Goal: Task Accomplishment & Management: Manage account settings

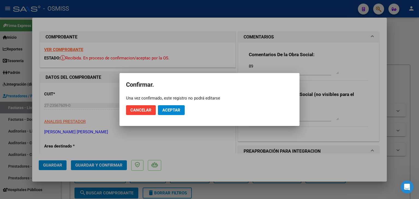
scroll to position [120, 0]
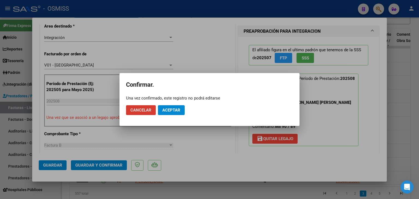
click at [179, 111] on span "Aceptar" at bounding box center [171, 110] width 18 height 5
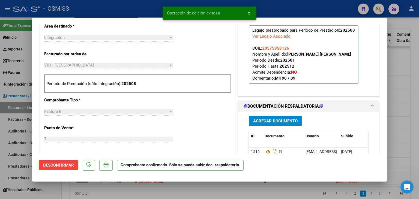
click at [269, 183] on div at bounding box center [209, 99] width 419 height 199
type input "$ 0,00"
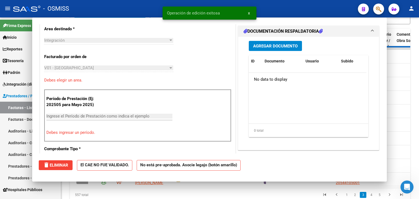
scroll to position [130, 0]
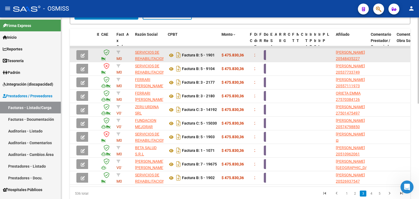
click at [86, 52] on button "button" at bounding box center [82, 55] width 13 height 10
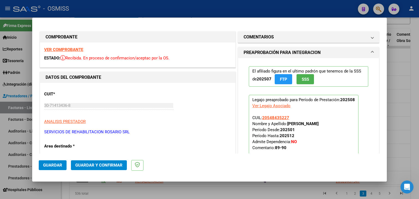
click at [76, 49] on strong "VER COMPROBANTE" at bounding box center [63, 49] width 39 height 5
click at [285, 40] on mat-panel-title "COMENTARIOS" at bounding box center [305, 37] width 123 height 7
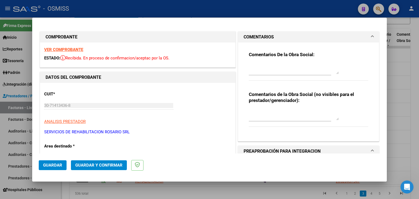
click at [286, 63] on div at bounding box center [294, 68] width 90 height 13
drag, startPoint x: 249, startPoint y: 68, endPoint x: 244, endPoint y: 69, distance: 5.0
click at [245, 69] on div "Comentarios De la Obra Social: 90 Comentarios de la Obra Social (no visibles pa…" at bounding box center [309, 90] width 128 height 94
drag, startPoint x: 252, startPoint y: 66, endPoint x: 245, endPoint y: 67, distance: 6.6
click at [245, 67] on div "Comentarios De la Obra Social: 90 Comentarios de la Obra Social (no visibles pa…" at bounding box center [309, 90] width 128 height 94
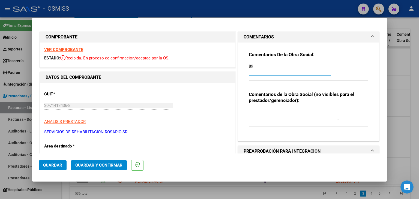
drag, startPoint x: 250, startPoint y: 68, endPoint x: 241, endPoint y: 69, distance: 8.7
click at [241, 69] on div "Comentarios De la Obra Social: 89 Comentarios de la Obra Social (no visibles pa…" at bounding box center [308, 92] width 141 height 99
type textarea "89"
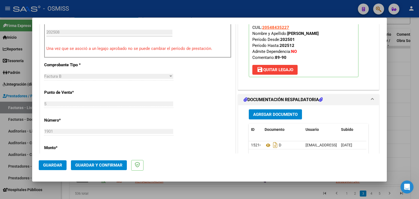
scroll to position [214, 0]
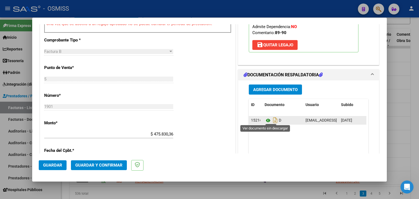
click at [267, 121] on icon at bounding box center [268, 120] width 7 height 7
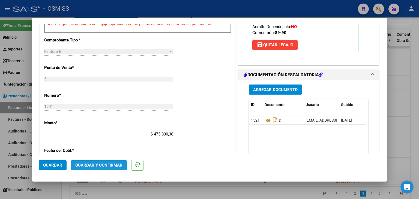
click at [93, 169] on button "Guardar y Confirmar" at bounding box center [99, 165] width 56 height 10
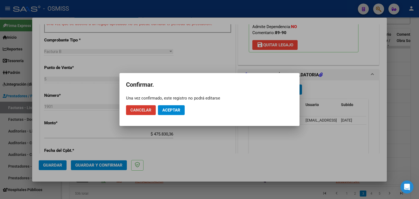
click at [179, 110] on span "Aceptar" at bounding box center [171, 110] width 18 height 5
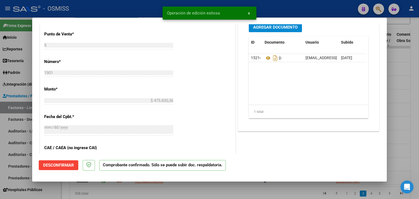
click at [265, 191] on div at bounding box center [209, 99] width 419 height 199
type input "$ 0,00"
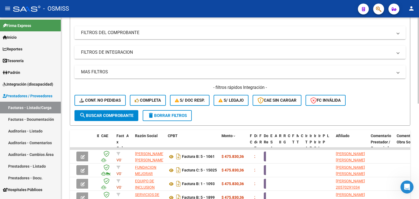
click at [419, 124] on div at bounding box center [418, 98] width 1 height 86
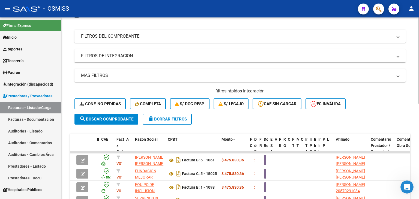
click at [129, 39] on mat-expansion-panel-header "FILTROS DEL COMPROBANTE" at bounding box center [239, 36] width 331 height 13
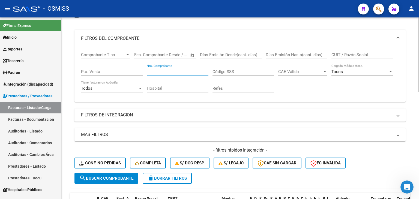
click at [178, 71] on input "Nro. Comprobante" at bounding box center [178, 71] width 62 height 5
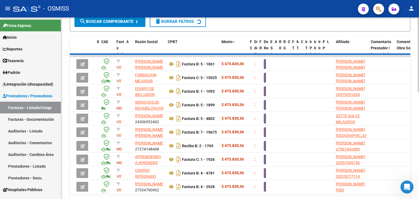
scroll to position [228, 0]
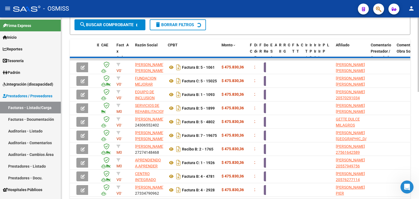
click at [418, 142] on div at bounding box center [418, 149] width 1 height 74
type input "4168"
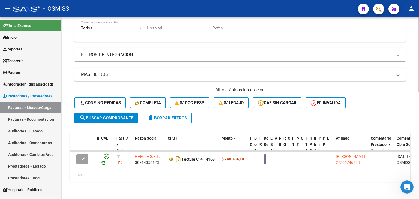
scroll to position [137, 0]
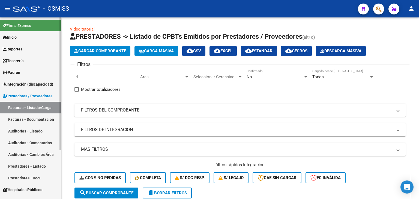
click at [23, 86] on span "Integración (discapacidad)" at bounding box center [28, 84] width 50 height 6
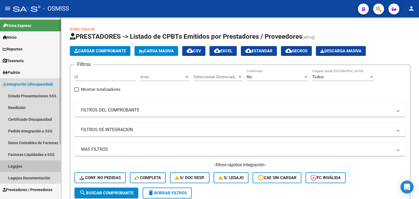
click at [31, 165] on link "Legajos" at bounding box center [30, 166] width 61 height 12
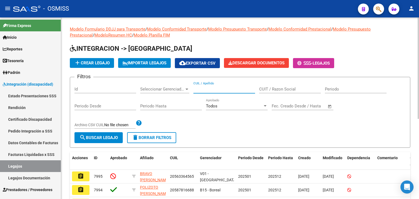
click at [210, 87] on input "CUIL / Apellido" at bounding box center [224, 89] width 62 height 5
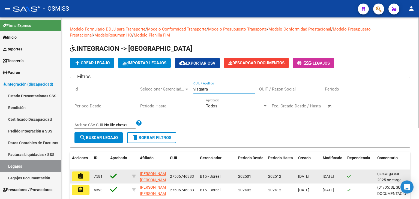
type input "visgarra"
click at [82, 175] on mat-icon "assignment" at bounding box center [80, 176] width 7 height 7
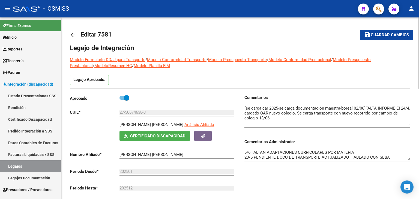
drag, startPoint x: 409, startPoint y: 115, endPoint x: 416, endPoint y: 126, distance: 12.9
drag, startPoint x: 408, startPoint y: 159, endPoint x: 419, endPoint y: 181, distance: 24.0
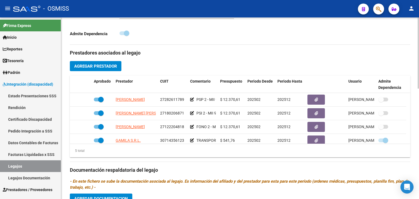
scroll to position [180, 0]
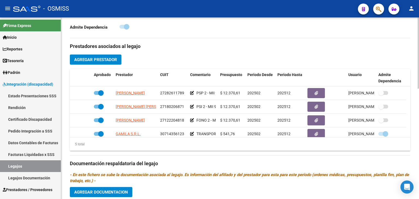
click at [419, 108] on div at bounding box center [418, 123] width 1 height 71
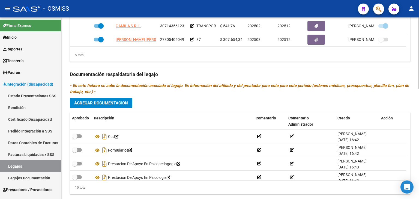
scroll to position [282, 0]
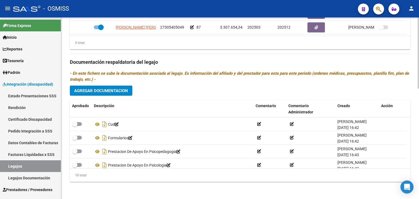
click at [419, 174] on div at bounding box center [418, 163] width 1 height 71
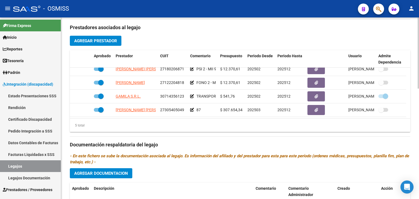
scroll to position [197, 0]
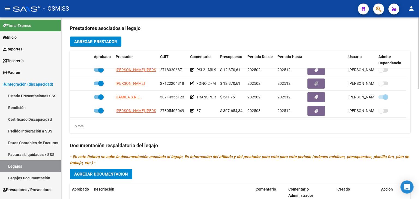
click at [419, 97] on div at bounding box center [418, 130] width 1 height 71
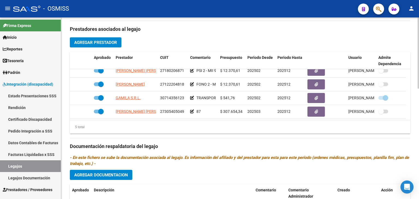
click at [419, 97] on div at bounding box center [418, 130] width 1 height 71
drag, startPoint x: 31, startPoint y: 168, endPoint x: 34, endPoint y: 165, distance: 4.7
click at [31, 168] on link "Legajos" at bounding box center [30, 166] width 61 height 12
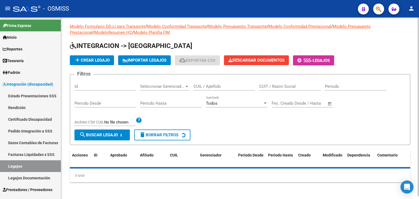
scroll to position [144, 0]
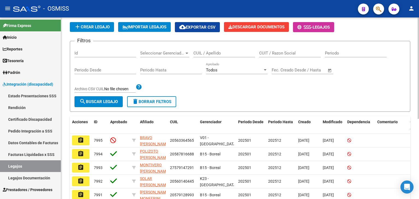
click at [417, 59] on div "Modelo Formulario DDJJ para Transporte / Modelo Conformidad Transporte / Modelo…" at bounding box center [240, 142] width 359 height 322
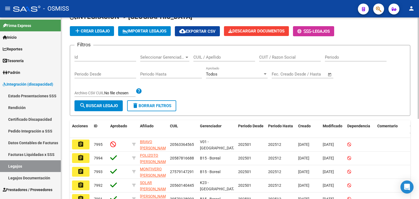
click at [228, 55] on input "CUIL / Apellido" at bounding box center [224, 57] width 62 height 5
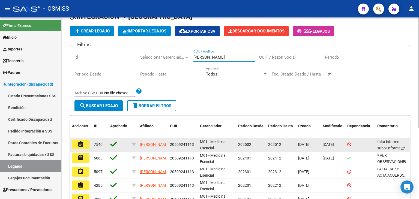
type input "lencioni"
click at [82, 144] on mat-icon "assignment" at bounding box center [80, 144] width 7 height 7
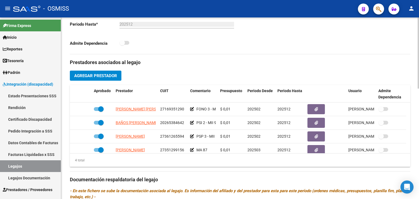
scroll to position [166, 0]
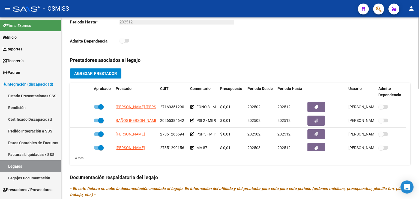
click at [419, 140] on div at bounding box center [418, 118] width 1 height 71
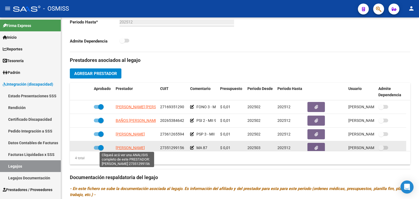
click at [133, 148] on span "RUCCI SOFIA" at bounding box center [130, 148] width 29 height 4
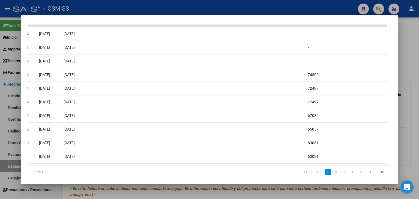
scroll to position [0, 208]
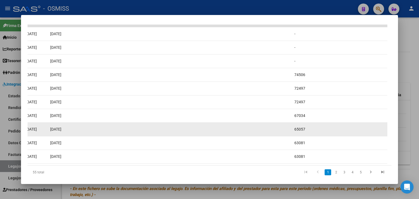
scroll to position [0, 163]
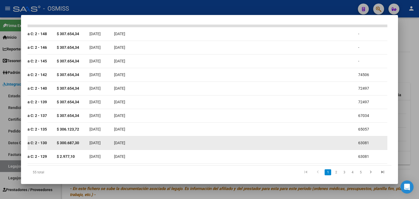
drag, startPoint x: 124, startPoint y: 134, endPoint x: 109, endPoint y: 145, distance: 18.8
click at [109, 145] on datatable-scroller "167771 M01 - Medicina Esencial Integración Factura C: 2 - 148 $ 307.654,34 01/0…" at bounding box center [45, 94] width 360 height 139
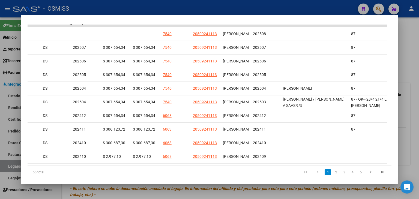
scroll to position [0, 739]
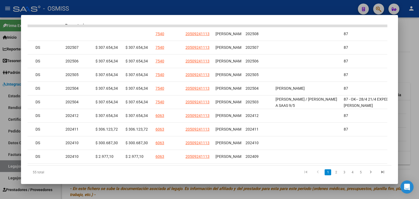
click at [125, 176] on datatable-pager "1 2 3 4 5" at bounding box center [245, 172] width 287 height 9
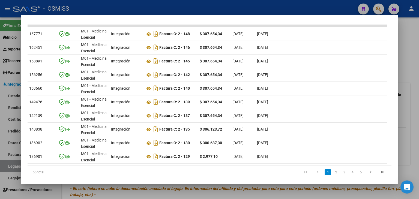
scroll to position [0, 0]
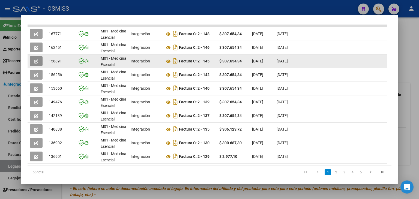
click at [36, 59] on icon "button" at bounding box center [36, 61] width 4 height 4
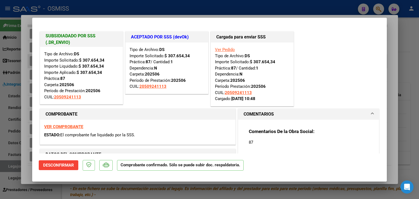
type input "$ 0,00"
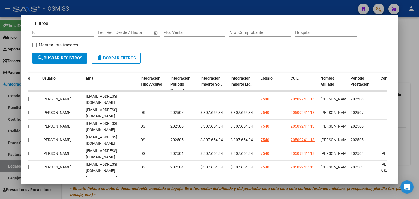
scroll to position [77, 0]
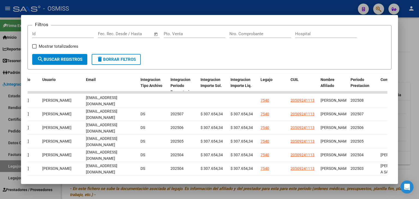
click at [263, 35] on input "Nro. Comprobante" at bounding box center [260, 33] width 62 height 5
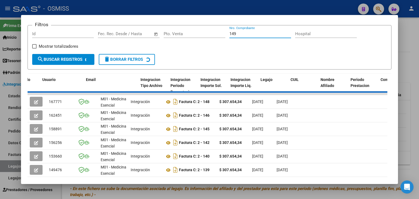
scroll to position [29, 0]
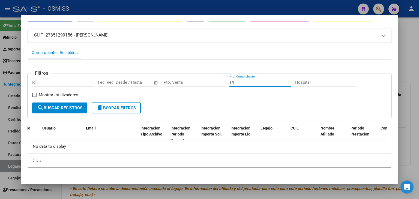
type input "1"
type input "419"
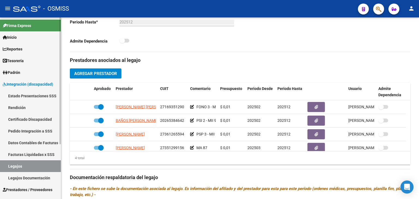
click at [37, 168] on link "Legajos" at bounding box center [30, 166] width 61 height 12
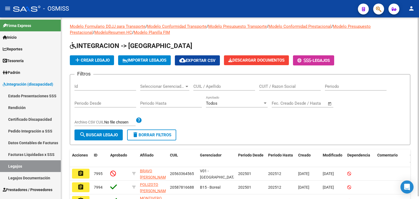
scroll to position [144, 0]
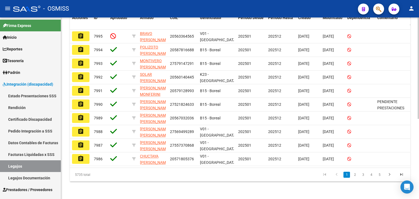
click at [419, 77] on div at bounding box center [418, 108] width 1 height 182
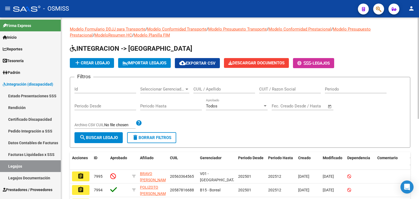
click at [210, 91] on div "CUIL / Apellido" at bounding box center [224, 88] width 62 height 12
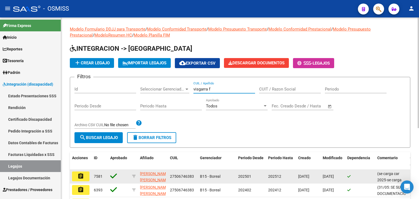
type input "visgarra f"
click at [81, 177] on mat-icon "assignment" at bounding box center [80, 176] width 7 height 7
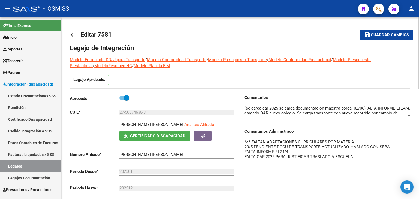
drag, startPoint x: 409, startPoint y: 147, endPoint x: 419, endPoint y: 164, distance: 18.9
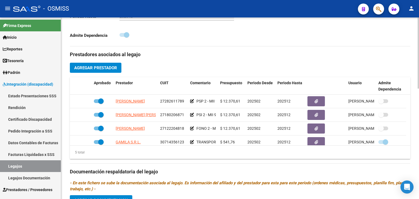
scroll to position [173, 0]
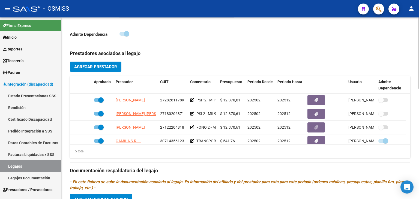
click at [419, 144] on div at bounding box center [418, 120] width 1 height 71
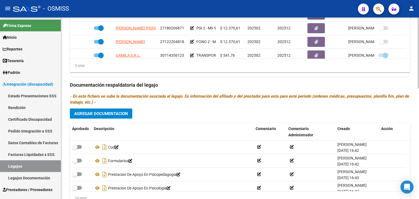
scroll to position [282, 0]
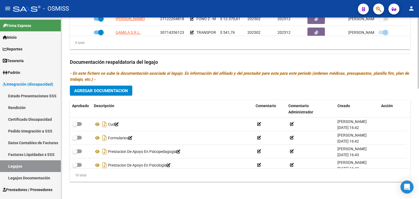
click at [419, 165] on div at bounding box center [418, 163] width 1 height 71
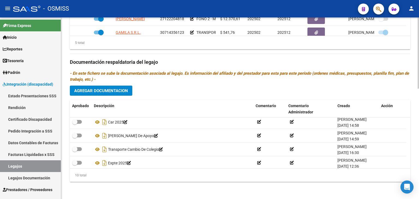
scroll to position [87, 0]
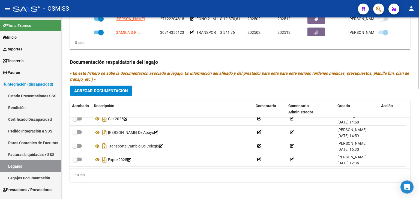
drag, startPoint x: 51, startPoint y: 163, endPoint x: 63, endPoint y: 152, distance: 15.8
click at [51, 163] on link "Legajos" at bounding box center [30, 166] width 61 height 12
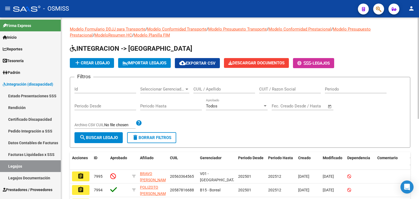
click at [217, 90] on input "CUIL / Apellido" at bounding box center [224, 89] width 62 height 5
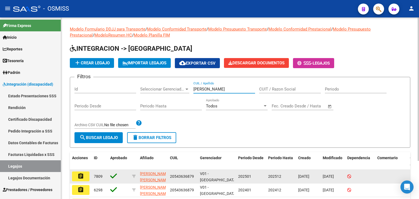
type input "FERRERO ELIAS"
click at [78, 176] on mat-icon "assignment" at bounding box center [80, 176] width 7 height 7
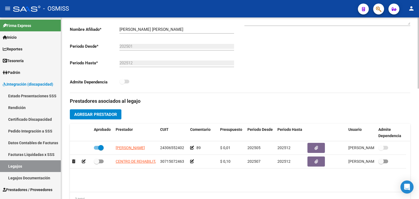
scroll to position [128, 0]
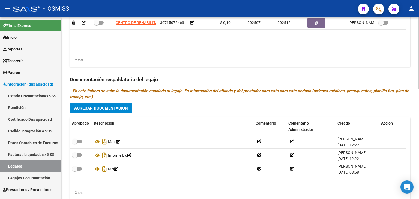
click at [418, 157] on div at bounding box center [418, 156] width 1 height 71
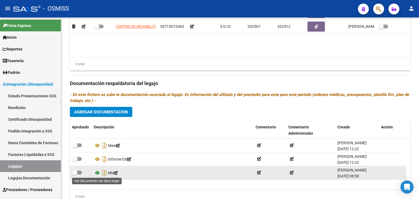
click at [97, 172] on icon at bounding box center [97, 173] width 7 height 7
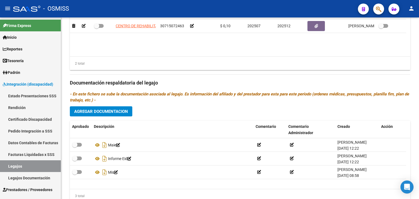
scroll to position [264, 0]
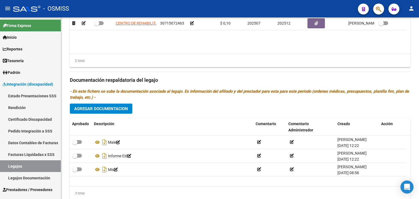
click at [419, 131] on div at bounding box center [418, 156] width 1 height 71
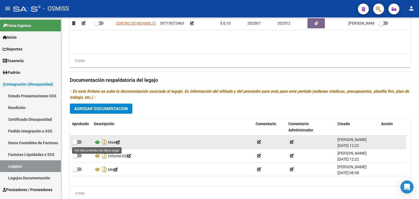
click at [97, 143] on icon at bounding box center [97, 142] width 7 height 7
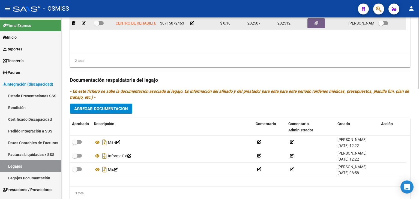
click at [192, 23] on icon at bounding box center [192, 23] width 4 height 4
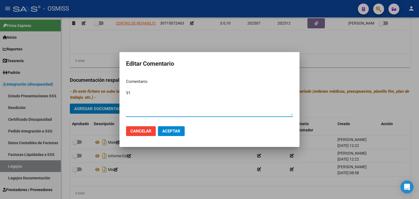
type textarea "91"
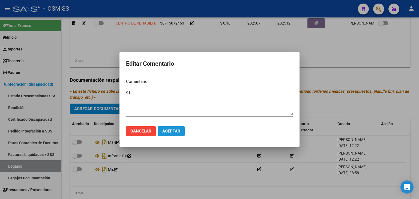
click at [162, 132] on span "Aceptar" at bounding box center [171, 131] width 18 height 5
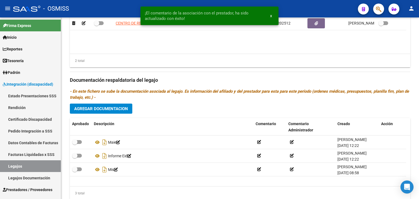
scroll to position [262, 0]
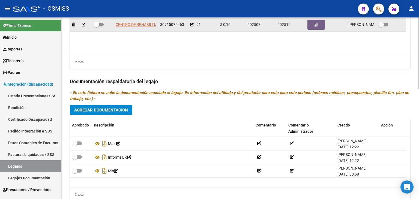
click at [102, 25] on span at bounding box center [99, 25] width 10 height 4
click at [97, 26] on input "checkbox" at bounding box center [96, 26] width 0 height 0
checkbox input "true"
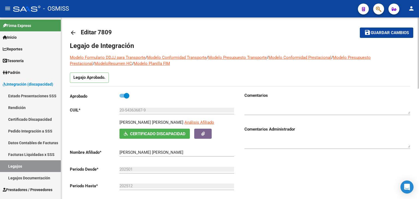
scroll to position [0, 0]
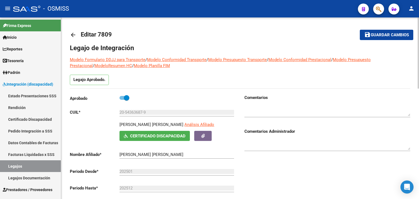
click at [418, 31] on div at bounding box center [418, 52] width 1 height 71
click at [394, 35] on span "Guardar cambios" at bounding box center [390, 35] width 38 height 5
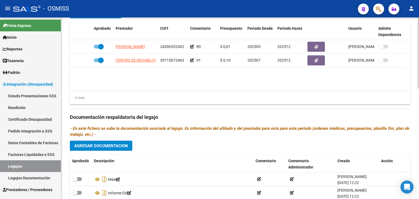
scroll to position [228, 0]
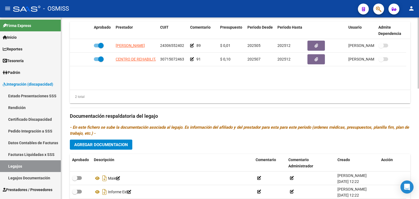
click at [419, 169] on div at bounding box center [418, 142] width 1 height 71
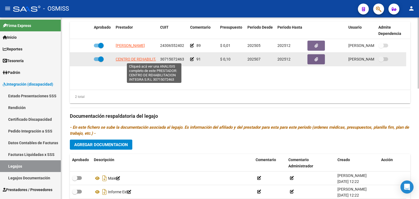
click at [149, 58] on span "CENTRO DE REHABILITACION INTEGRA S.R.L" at bounding box center [154, 59] width 77 height 4
type textarea "30715072463"
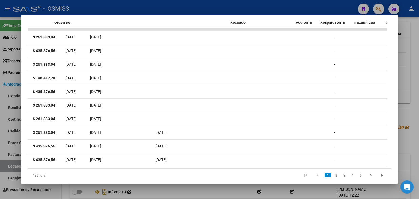
scroll to position [0, 0]
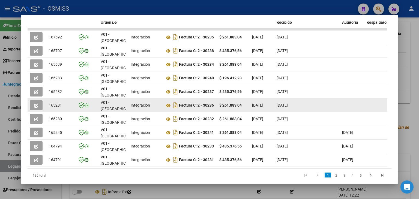
click at [34, 104] on icon "button" at bounding box center [36, 106] width 4 height 4
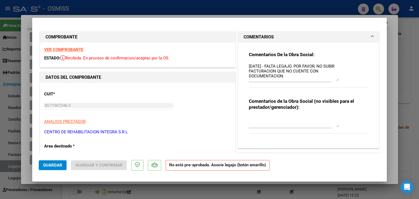
drag, startPoint x: 335, startPoint y: 73, endPoint x: 343, endPoint y: 85, distance: 14.5
click at [343, 85] on div "Comentarios De la Obra Social: 11/06/2025 - FALTA LEGAJO. POR FAVOR, NO SUBIR F…" at bounding box center [308, 73] width 119 height 42
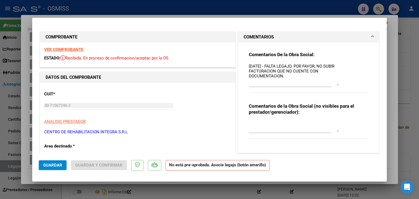
click at [249, 66] on textarea "11/06/2025 - FALTA LEGAJO. POR FAVOR, NO SUBIR FACTURACION QUE NO CUENTE CON DO…" at bounding box center [294, 74] width 90 height 23
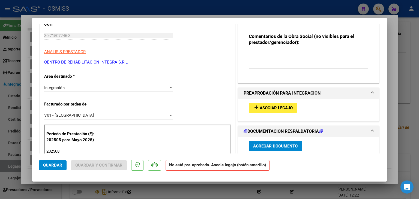
scroll to position [77, 0]
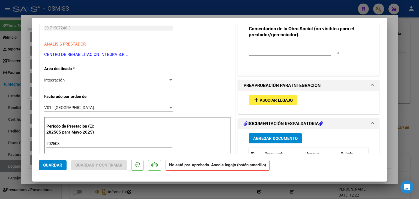
click at [271, 98] on span "Asociar Legajo" at bounding box center [276, 100] width 33 height 5
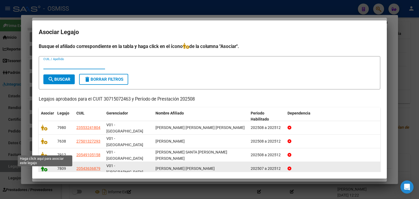
click at [44, 166] on icon at bounding box center [44, 169] width 7 height 6
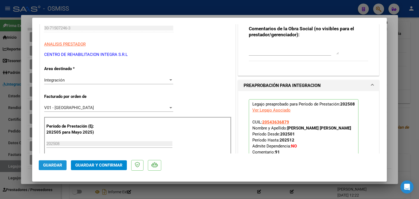
click at [52, 164] on span "Guardar" at bounding box center [52, 165] width 19 height 5
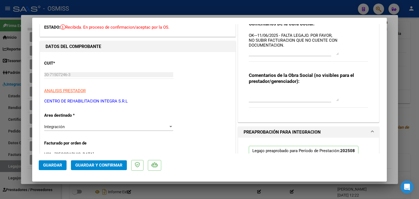
scroll to position [0, 0]
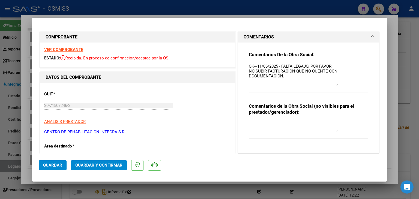
click at [251, 65] on textarea "OK---11/06/2025 - FALTA LEGAJO. POR FAVOR, NO SUBIR FACTURACION QUE NO CUENTE C…" at bounding box center [294, 74] width 90 height 23
type textarea "OK AL 23/9---11/06/2025 - FALTA LEGAJO. POR FAVOR, NO SUBIR FACTURACION QUE NO …"
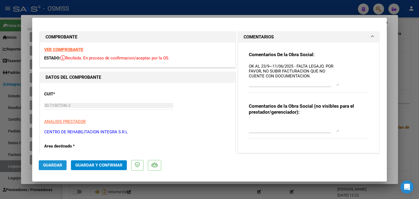
click at [47, 166] on span "Guardar" at bounding box center [52, 165] width 19 height 5
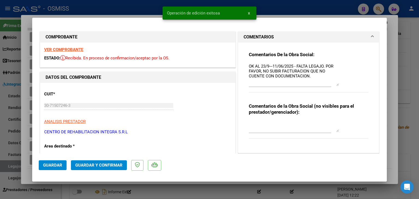
click at [148, 191] on div at bounding box center [209, 99] width 419 height 199
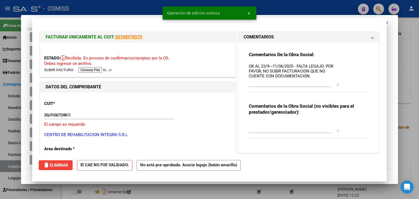
type input "$ 0,00"
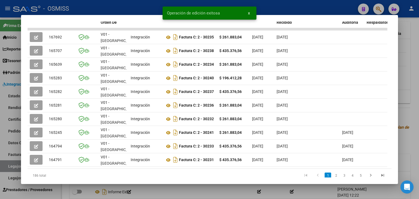
click at [148, 191] on div at bounding box center [209, 99] width 419 height 199
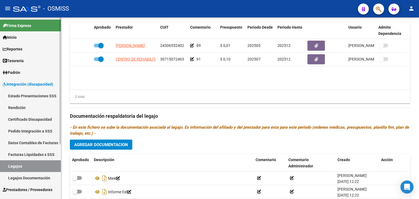
click at [17, 166] on link "Legajos" at bounding box center [30, 166] width 61 height 12
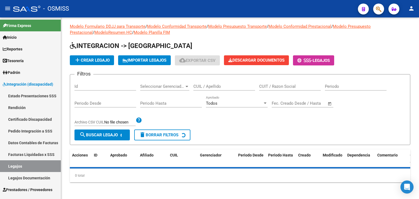
scroll to position [144, 0]
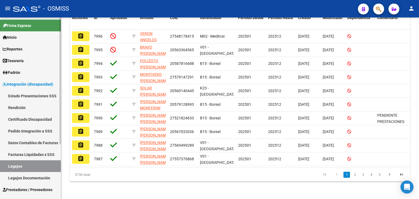
click at [29, 166] on link "Legajos" at bounding box center [30, 166] width 61 height 12
click at [418, 68] on div at bounding box center [418, 108] width 1 height 182
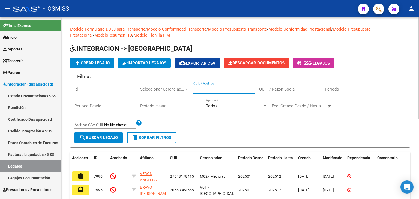
click at [205, 89] on input "CUIL / Apellido" at bounding box center [224, 89] width 62 height 5
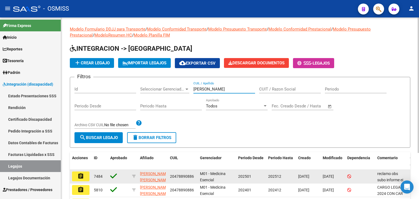
type input "BAYER MARTIN"
click at [83, 177] on mat-icon "assignment" at bounding box center [80, 176] width 7 height 7
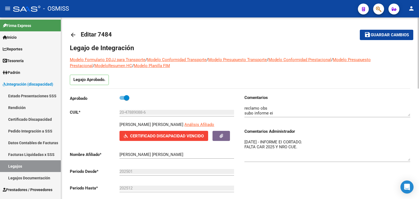
drag, startPoint x: 408, startPoint y: 149, endPoint x: 418, endPoint y: 159, distance: 14.5
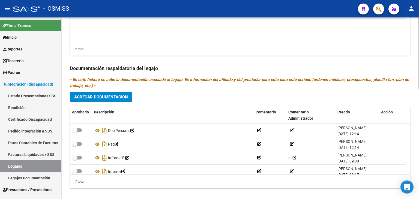
scroll to position [282, 0]
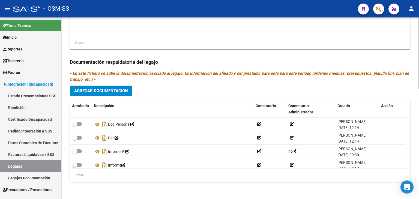
click at [419, 169] on div at bounding box center [418, 163] width 1 height 71
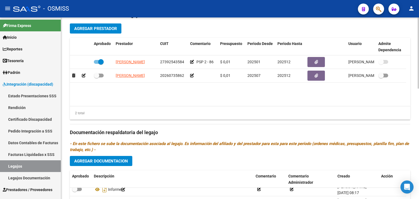
scroll to position [211, 0]
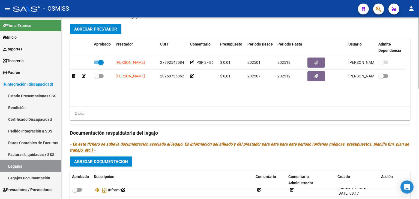
click at [411, 108] on div "arrow_back Editar 7484 save Guardar cambios Legajo de Integración Modelo Formul…" at bounding box center [240, 38] width 359 height 463
drag, startPoint x: 188, startPoint y: 52, endPoint x: 203, endPoint y: 50, distance: 15.3
click at [203, 50] on div "Aprobado Prestador CUIT Comentario Presupuesto Periodo Desde Periodo Hasta Usua…" at bounding box center [238, 47] width 336 height 18
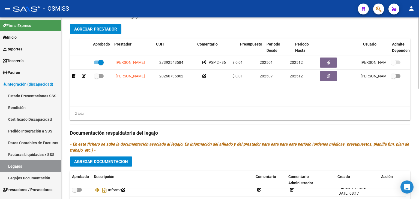
drag, startPoint x: 229, startPoint y: 51, endPoint x: 244, endPoint y: 49, distance: 15.4
click at [244, 49] on div "Aprobado Prestador CUIT Comentario Presupuesto Periodo Desde Periodo Hasta Usua…" at bounding box center [244, 47] width 349 height 18
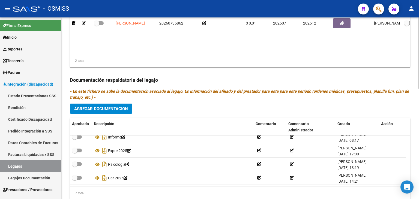
scroll to position [282, 0]
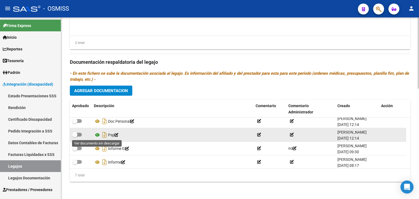
click at [97, 134] on icon at bounding box center [97, 135] width 7 height 7
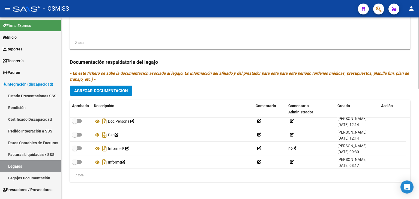
scroll to position [0, 0]
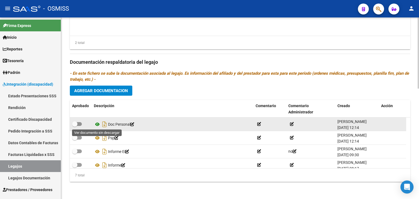
click at [98, 124] on icon at bounding box center [97, 124] width 7 height 7
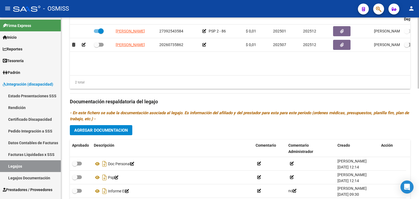
scroll to position [233, 0]
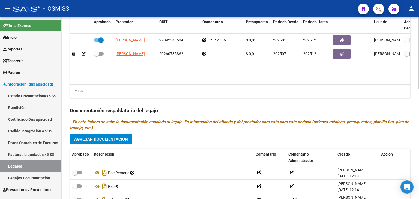
click at [419, 115] on div at bounding box center [418, 144] width 1 height 71
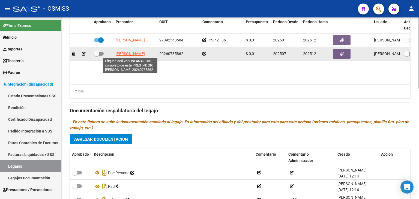
click at [137, 52] on span "BOGGINO PABLO" at bounding box center [130, 54] width 29 height 4
type textarea "20260735862"
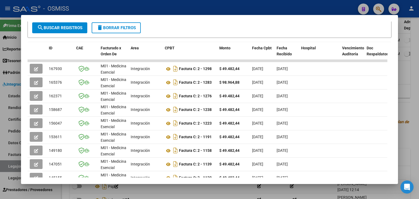
scroll to position [122, 0]
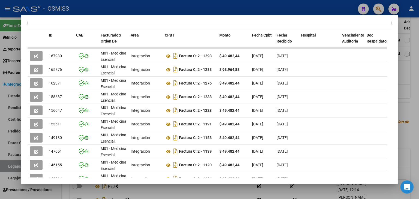
click at [215, 191] on div at bounding box center [209, 99] width 419 height 199
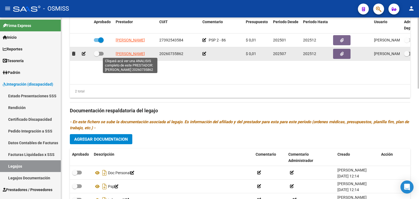
click at [135, 53] on span "BOGGINO PABLO" at bounding box center [130, 54] width 29 height 4
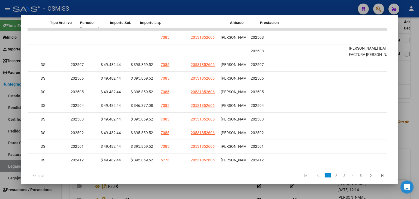
scroll to position [0, 818]
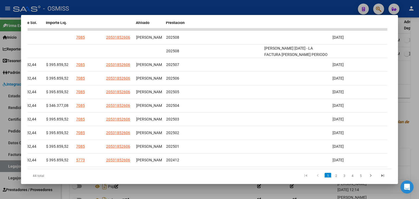
click at [180, 187] on div at bounding box center [209, 99] width 419 height 199
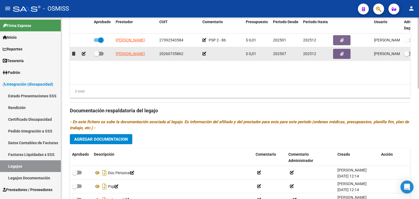
click at [205, 53] on icon at bounding box center [204, 54] width 4 height 4
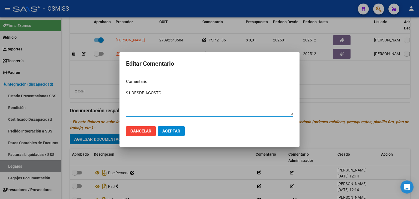
drag, startPoint x: 165, startPoint y: 94, endPoint x: 128, endPoint y: 94, distance: 36.6
click at [125, 94] on mat-dialog-content "Comentario 91 DESDE AGOSTO Ingresar el comentario" at bounding box center [209, 97] width 180 height 47
type textarea "91 DESDE AGOSTO"
click at [178, 129] on span "Aceptar" at bounding box center [171, 131] width 18 height 5
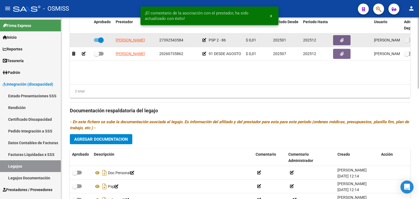
click at [202, 38] on icon at bounding box center [204, 40] width 4 height 4
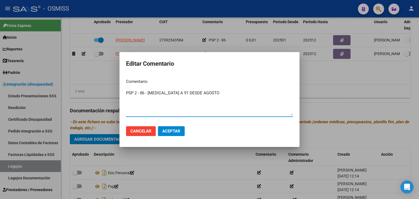
type textarea "PSP 2 - 86 - CAMBIA A 91 DESDE AGOSTO"
click at [179, 132] on span "Aceptar" at bounding box center [171, 131] width 18 height 5
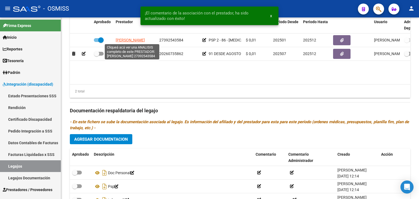
click at [140, 40] on span "EXPOSITO CAMILA" at bounding box center [130, 40] width 29 height 4
type textarea "27392543584"
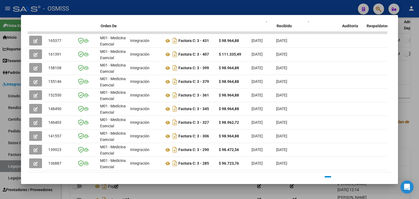
scroll to position [0, 0]
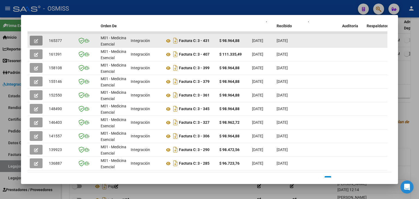
click at [33, 40] on button "button" at bounding box center [36, 41] width 13 height 10
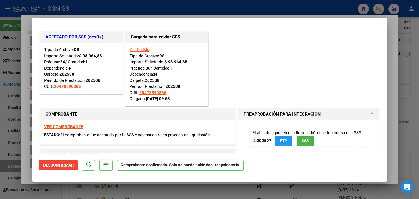
type input "$ 0,00"
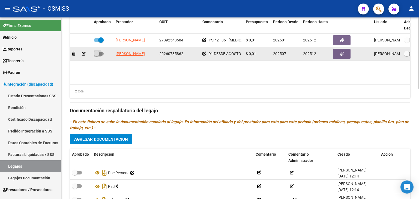
click at [102, 55] on span at bounding box center [99, 54] width 10 height 4
click at [97, 56] on input "checkbox" at bounding box center [96, 56] width 0 height 0
checkbox input "true"
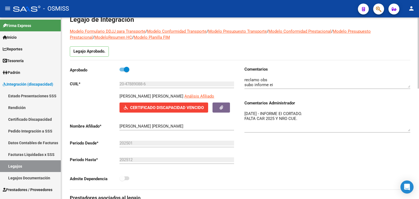
scroll to position [4, 0]
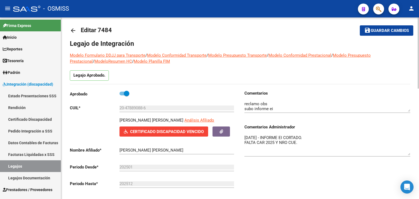
click at [419, 23] on div at bounding box center [418, 54] width 1 height 71
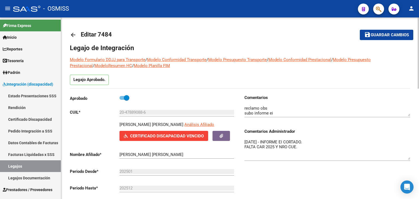
click at [419, 17] on div "menu - OSMISS person Firma Express Inicio Calendario SSS Instructivos Contacto …" at bounding box center [209, 99] width 419 height 199
click at [382, 35] on span "Guardar cambios" at bounding box center [390, 35] width 38 height 5
drag, startPoint x: 153, startPoint y: 113, endPoint x: 113, endPoint y: 112, distance: 40.1
click at [113, 112] on app-form-text-field "CUIL * 20-47889088-6 Ingresar CUIL" at bounding box center [152, 112] width 164 height 5
click at [378, 34] on span "Guardar cambios" at bounding box center [390, 35] width 38 height 5
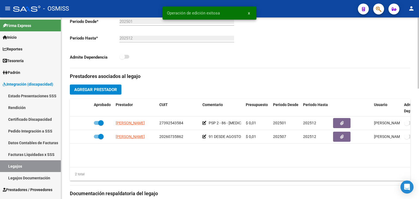
scroll to position [151, 0]
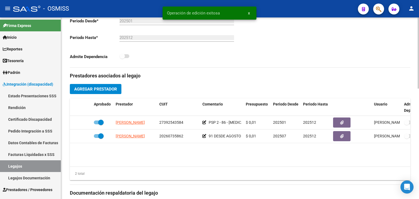
click at [419, 142] on div at bounding box center [418, 111] width 1 height 71
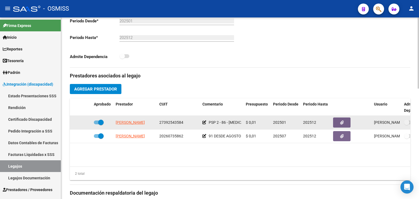
click at [203, 124] on icon at bounding box center [204, 123] width 4 height 4
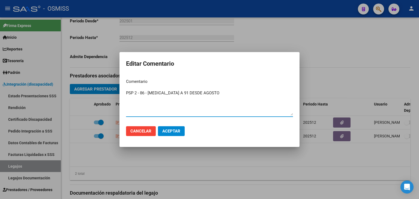
drag, startPoint x: 145, startPoint y: 92, endPoint x: 139, endPoint y: 93, distance: 5.8
click at [139, 93] on textarea "PSP 2 - 86 - CAMBIA A 91 DESDE AGOSTO" at bounding box center [209, 103] width 167 height 26
click at [212, 93] on textarea "PSP 2 - CAMBIA A 91 DESDE AGOSTO" at bounding box center [209, 103] width 167 height 26
type textarea "PSP 2 - CAMBIA A 91 DESDE AGOSTO (ANTES 86)"
click at [177, 130] on span "Aceptar" at bounding box center [171, 131] width 18 height 5
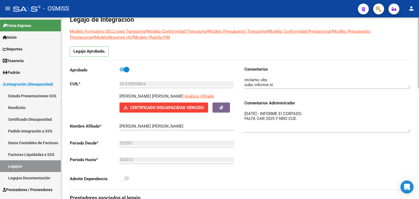
scroll to position [0, 0]
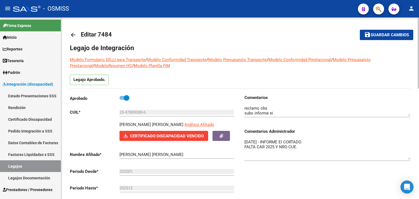
click at [419, 21] on div at bounding box center [418, 52] width 1 height 71
click at [394, 33] on span "Guardar cambios" at bounding box center [390, 35] width 38 height 5
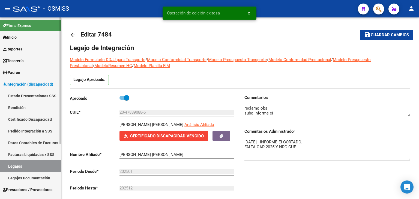
click at [43, 166] on link "Legajos" at bounding box center [30, 166] width 61 height 12
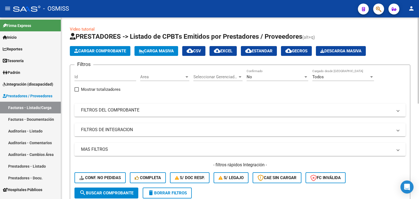
click at [148, 77] on span "Area" at bounding box center [162, 76] width 44 height 5
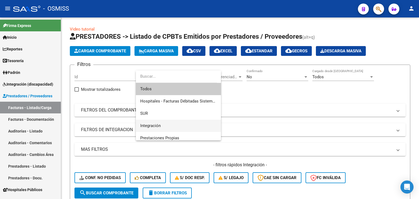
click at [162, 126] on span "Integración" at bounding box center [178, 126] width 76 height 12
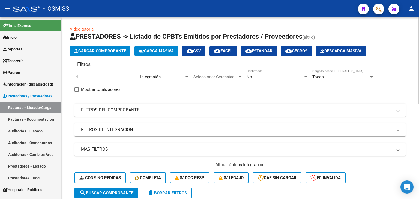
click at [115, 136] on mat-accordion "FILTROS DE INTEGRACION Todos Cargado en Para Enviar SSS Período De Prestación C…" at bounding box center [239, 129] width 331 height 13
drag, startPoint x: 129, startPoint y: 138, endPoint x: 131, endPoint y: 134, distance: 4.5
click at [129, 138] on div "Filtros Id Integración Area Seleccionar Gerenciador Seleccionar Gerenciador No …" at bounding box center [239, 128] width 331 height 118
click at [132, 133] on mat-expansion-panel-header "FILTROS DE INTEGRACION" at bounding box center [239, 129] width 331 height 13
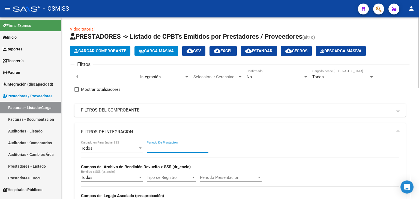
click at [156, 150] on input "Período De Prestación" at bounding box center [178, 148] width 62 height 5
type input "202508"
click at [181, 133] on mat-panel-title "FILTROS DE INTEGRACION" at bounding box center [237, 132] width 312 height 6
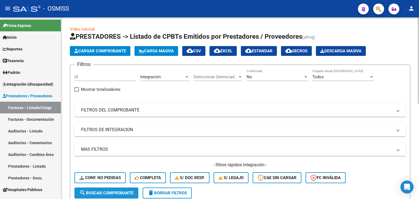
click at [122, 193] on span "search Buscar Comprobante" at bounding box center [106, 193] width 54 height 5
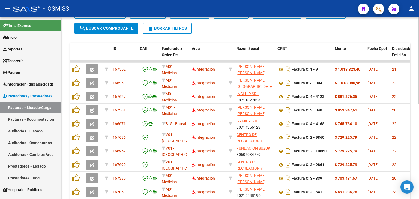
scroll to position [168, 0]
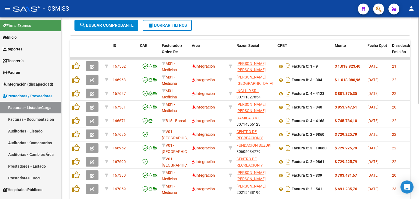
click at [419, 129] on div at bounding box center [418, 141] width 1 height 86
drag, startPoint x: 108, startPoint y: 52, endPoint x: 92, endPoint y: 53, distance: 16.8
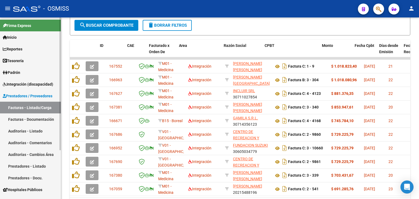
drag, startPoint x: 83, startPoint y: 46, endPoint x: 59, endPoint y: 48, distance: 23.5
click at [59, 48] on mat-sidenav-container "Firma Express Inicio Calendario SSS Instructivos Contacto OS Reportes Ingresos …" at bounding box center [209, 108] width 419 height 182
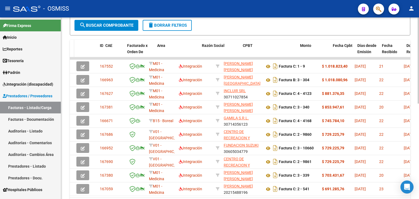
drag, startPoint x: 118, startPoint y: 50, endPoint x: 72, endPoint y: 52, distance: 45.9
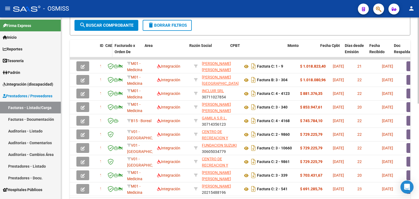
drag, startPoint x: 124, startPoint y: 50, endPoint x: 111, endPoint y: 50, distance: 12.6
click at [111, 50] on span at bounding box center [111, 52] width 2 height 24
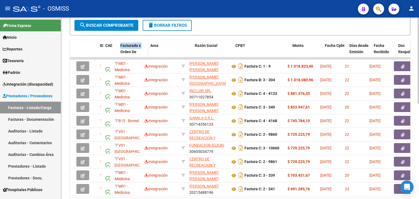
drag, startPoint x: 112, startPoint y: 50, endPoint x: 118, endPoint y: 50, distance: 6.1
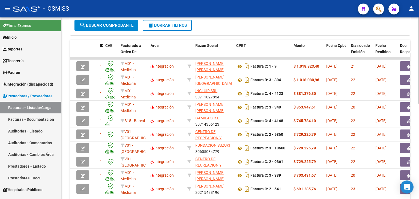
click at [148, 48] on datatable-header-cell "Area" at bounding box center [166, 52] width 37 height 24
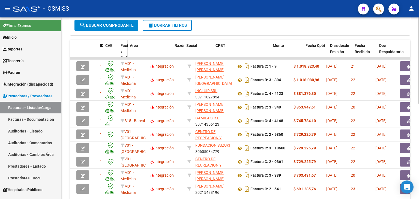
drag, startPoint x: 147, startPoint y: 48, endPoint x: 127, endPoint y: 49, distance: 20.7
click at [127, 49] on span at bounding box center [126, 55] width 2 height 30
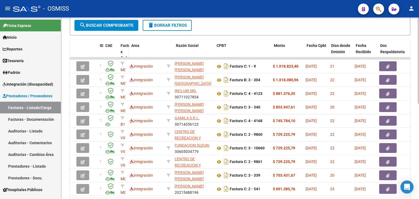
click at [129, 49] on span at bounding box center [128, 55] width 2 height 30
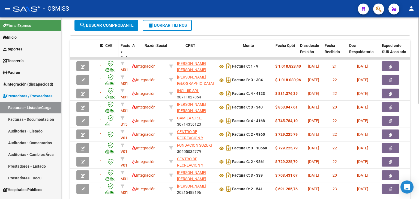
drag, startPoint x: 167, startPoint y: 47, endPoint x: 118, endPoint y: 48, distance: 48.8
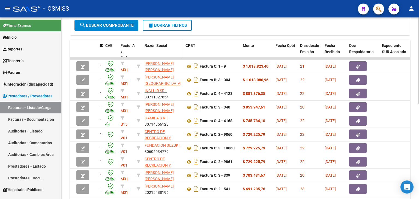
click at [142, 47] on datatable-header-cell "Razón Social" at bounding box center [162, 55] width 41 height 30
drag, startPoint x: 141, startPoint y: 47, endPoint x: 122, endPoint y: 48, distance: 19.1
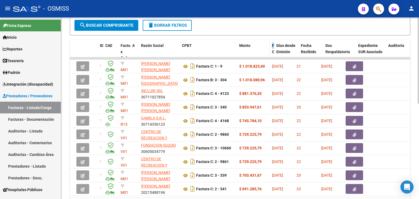
drag, startPoint x: 292, startPoint y: 50, endPoint x: 245, endPoint y: 53, distance: 47.3
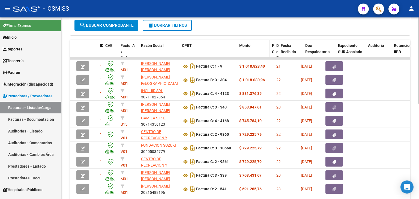
drag, startPoint x: 298, startPoint y: 48, endPoint x: 259, endPoint y: 51, distance: 39.4
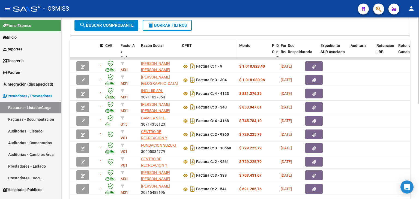
drag, startPoint x: 302, startPoint y: 47, endPoint x: 219, endPoint y: 45, distance: 83.8
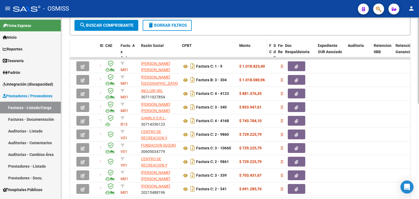
click at [266, 54] on span at bounding box center [266, 55] width 2 height 30
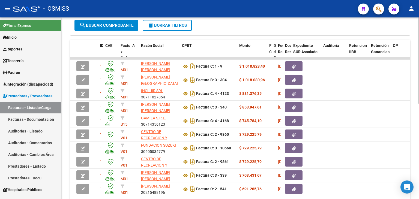
drag, startPoint x: 314, startPoint y: 52, endPoint x: 289, endPoint y: 52, distance: 24.6
click at [289, 52] on span at bounding box center [290, 55] width 2 height 30
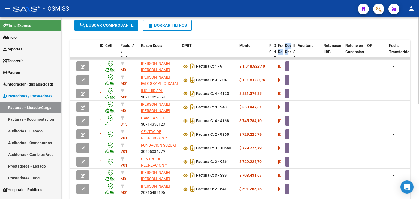
drag, startPoint x: 320, startPoint y: 50, endPoint x: 288, endPoint y: 52, distance: 32.0
drag, startPoint x: 320, startPoint y: 49, endPoint x: 293, endPoint y: 50, distance: 26.7
drag, startPoint x: 321, startPoint y: 48, endPoint x: 288, endPoint y: 48, distance: 32.7
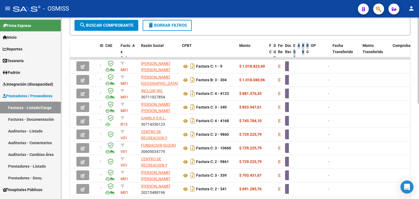
drag, startPoint x: 325, startPoint y: 49, endPoint x: 303, endPoint y: 50, distance: 21.6
drag, startPoint x: 329, startPoint y: 48, endPoint x: 294, endPoint y: 47, distance: 35.8
drag, startPoint x: 342, startPoint y: 48, endPoint x: 300, endPoint y: 49, distance: 42.3
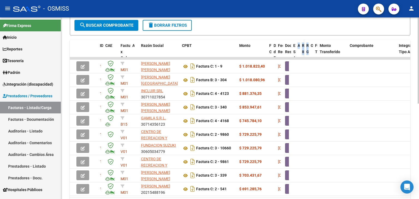
drag, startPoint x: 347, startPoint y: 49, endPoint x: 309, endPoint y: 49, distance: 37.9
drag, startPoint x: 370, startPoint y: 50, endPoint x: 292, endPoint y: 50, distance: 77.2
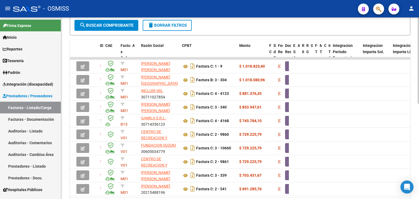
drag, startPoint x: 355, startPoint y: 51, endPoint x: 318, endPoint y: 49, distance: 37.4
drag, startPoint x: 359, startPoint y: 51, endPoint x: 320, endPoint y: 50, distance: 39.0
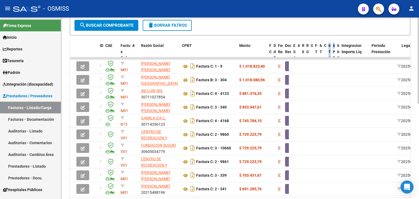
drag, startPoint x: 363, startPoint y: 49, endPoint x: 329, endPoint y: 49, distance: 34.7
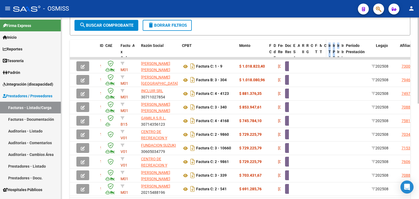
drag, startPoint x: 368, startPoint y: 49, endPoint x: 322, endPoint y: 50, distance: 46.4
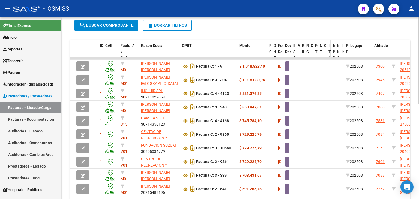
drag, startPoint x: 373, startPoint y: 50, endPoint x: 327, endPoint y: 50, distance: 45.8
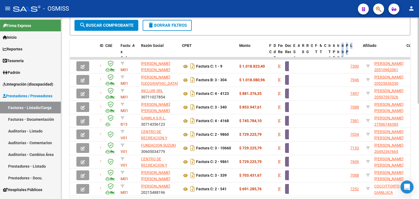
drag, startPoint x: 363, startPoint y: 50, endPoint x: 333, endPoint y: 50, distance: 29.7
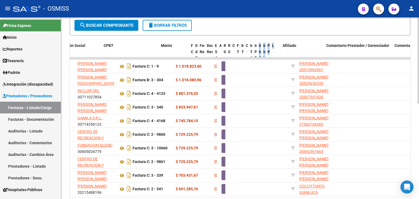
scroll to position [0, 89]
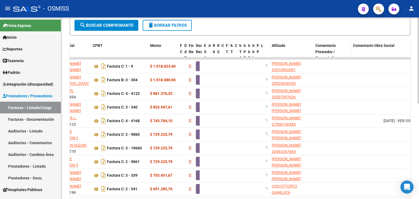
drag, startPoint x: 380, startPoint y: 53, endPoint x: 347, endPoint y: 52, distance: 33.0
click at [348, 52] on span at bounding box center [349, 55] width 2 height 30
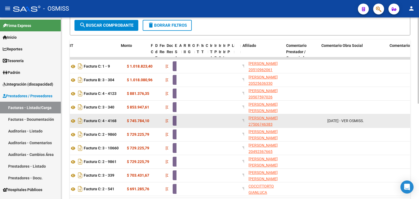
scroll to position [0, 118]
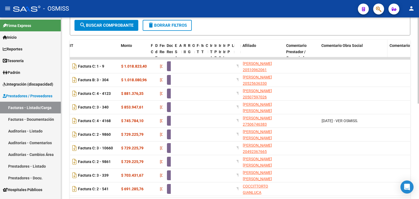
drag, startPoint x: 387, startPoint y: 53, endPoint x: 379, endPoint y: 53, distance: 8.7
click at [379, 53] on div "ID CAE Facturado x Orden De Area Razón Social CPBT Monto Fecha Cpbt Días desde …" at bounding box center [311, 55] width 720 height 30
click at [358, 53] on span at bounding box center [358, 55] width 2 height 30
drag, startPoint x: 240, startPoint y: 52, endPoint x: 232, endPoint y: 53, distance: 8.0
click at [233, 52] on div "ID CAE Facturado x Orden De Area Razón Social CPBT Monto Fecha Cpbt Días desde …" at bounding box center [297, 55] width 692 height 30
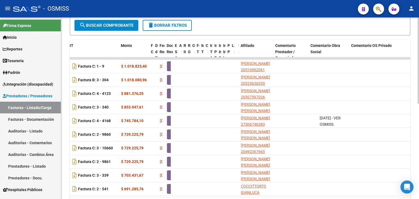
drag, startPoint x: 280, startPoint y: 49, endPoint x: 271, endPoint y: 50, distance: 9.3
click at [271, 50] on span at bounding box center [272, 55] width 2 height 30
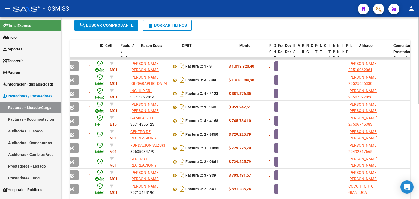
scroll to position [0, 0]
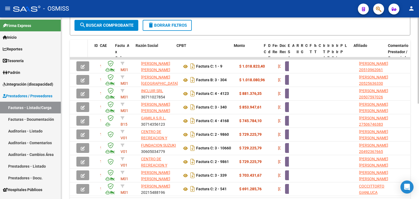
drag, startPoint x: 93, startPoint y: 52, endPoint x: 86, endPoint y: 53, distance: 6.3
click at [86, 53] on span at bounding box center [86, 55] width 2 height 30
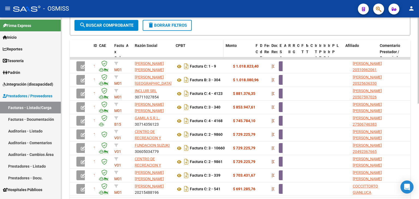
drag, startPoint x: 230, startPoint y: 53, endPoint x: 223, endPoint y: 53, distance: 7.4
click at [223, 53] on span at bounding box center [222, 55] width 2 height 30
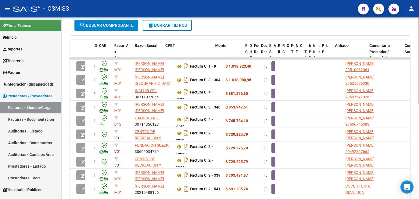
drag, startPoint x: 173, startPoint y: 47, endPoint x: 161, endPoint y: 48, distance: 12.3
click at [161, 48] on span at bounding box center [162, 55] width 2 height 30
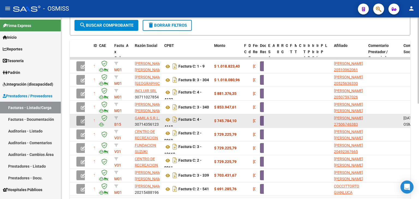
click at [80, 118] on button "button" at bounding box center [82, 121] width 13 height 10
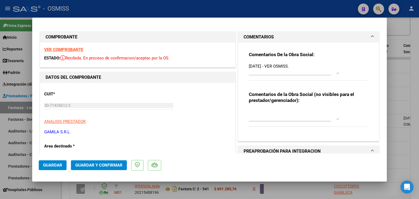
click at [80, 49] on strong "VER COMPROBANTE" at bounding box center [63, 49] width 39 height 5
click at [311, 65] on textarea "22/09/2025 - VER OSMISS." at bounding box center [294, 68] width 90 height 11
type textarea "22/09/2025 - VER OSMISS. 1020KM CON DEP KM OK"
click at [58, 163] on span "Guardar" at bounding box center [52, 165] width 19 height 5
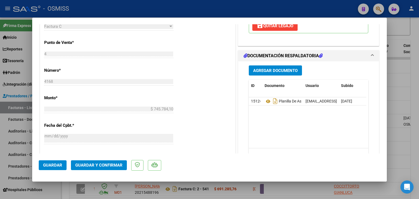
scroll to position [242, 0]
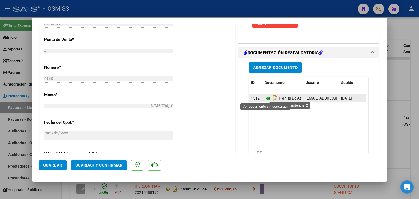
click at [265, 99] on icon at bounding box center [268, 98] width 7 height 7
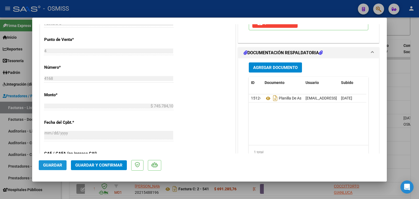
click at [54, 165] on span "Guardar" at bounding box center [52, 165] width 19 height 5
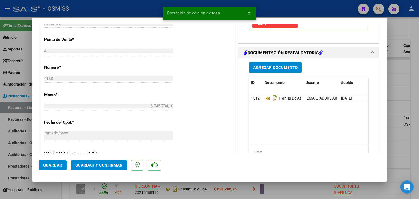
click at [67, 187] on div at bounding box center [209, 99] width 419 height 199
type input "$ 0,00"
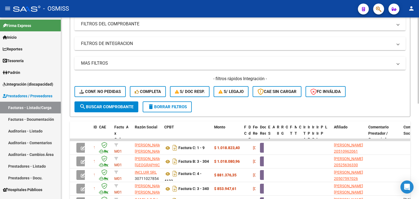
click at [415, 59] on div "Video tutorial PRESTADORES -> Listado de CPBTs Emitidos por Prestadores / Prove…" at bounding box center [240, 120] width 359 height 379
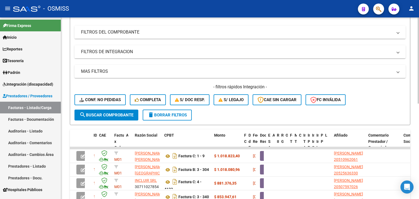
click at [172, 33] on mat-panel-title "FILTROS DEL COMPROBANTE" at bounding box center [237, 32] width 312 height 6
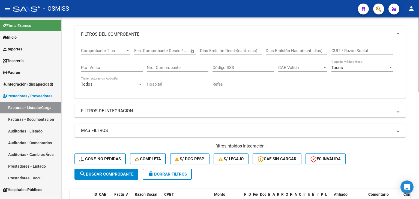
click at [181, 69] on input "Nro. Comprobante" at bounding box center [178, 67] width 62 height 5
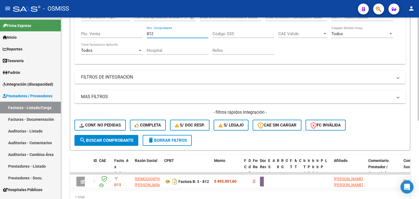
scroll to position [137, 0]
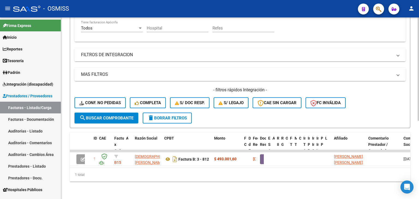
click at [419, 124] on div at bounding box center [418, 147] width 1 height 103
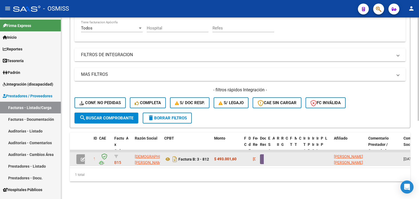
type input "812"
click at [80, 157] on button "button" at bounding box center [82, 159] width 13 height 10
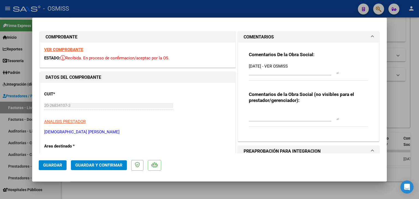
click at [70, 51] on strong "VER COMPROBANTE" at bounding box center [63, 49] width 39 height 5
type input "$ 0,00"
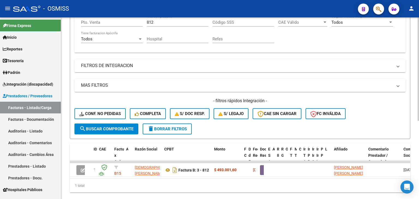
click at [416, 118] on div "Video tutorial PRESTADORES -> Listado de CPBTs Emitidos por Prestadores / Prove…" at bounding box center [240, 52] width 359 height 316
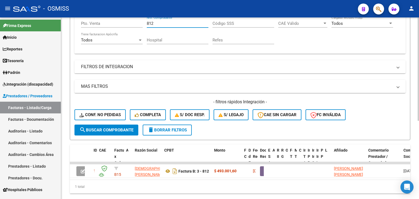
drag, startPoint x: 151, startPoint y: 24, endPoint x: 132, endPoint y: 27, distance: 19.0
click at [132, 27] on div "Comprobante Tipo Comprobante Tipo Fecha inicio – Fecha fin Fec. Comprobante Des…" at bounding box center [240, 24] width 318 height 50
type input "1"
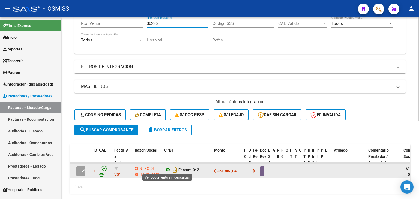
click at [169, 167] on icon at bounding box center [167, 170] width 7 height 7
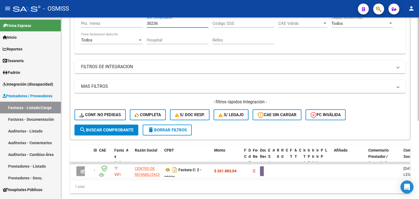
scroll to position [121, 0]
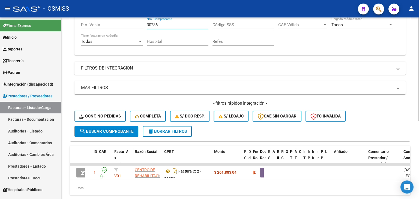
drag, startPoint x: 153, startPoint y: 22, endPoint x: 144, endPoint y: 22, distance: 9.0
click at [144, 22] on div "Comprobante Tipo Comprobante Tipo Fecha inicio – Fecha fin Fec. Comprobante Des…" at bounding box center [240, 25] width 318 height 50
drag, startPoint x: 165, startPoint y: 23, endPoint x: 128, endPoint y: 25, distance: 36.6
click at [128, 25] on div "Comprobante Tipo Comprobante Tipo Fecha inicio – Fecha fin Fec. Comprobante Des…" at bounding box center [240, 25] width 318 height 50
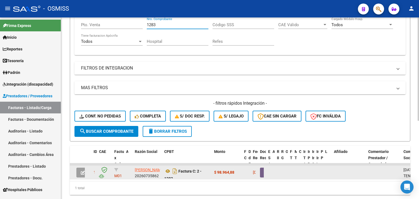
type input "1283"
click at [80, 172] on button "button" at bounding box center [82, 173] width 13 height 10
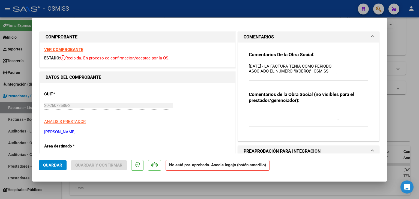
click at [77, 49] on strong "VER COMPROBANTE" at bounding box center [63, 49] width 39 height 5
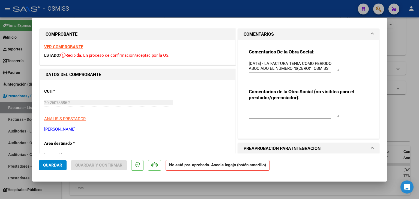
scroll to position [0, 0]
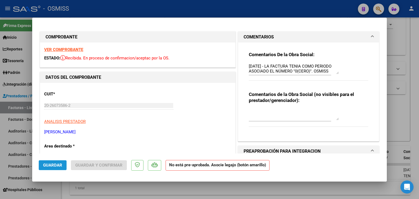
click at [58, 166] on span "Guardar" at bounding box center [52, 165] width 19 height 5
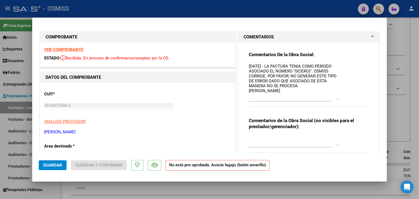
drag, startPoint x: 335, startPoint y: 73, endPoint x: 353, endPoint y: 99, distance: 31.6
click at [353, 99] on div "Comentarios De la Obra Social: 10/09/2025 - LA FACTURA TENIA COMO PERIODO ASOCI…" at bounding box center [308, 82] width 119 height 61
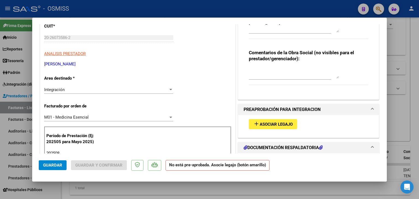
scroll to position [74, 0]
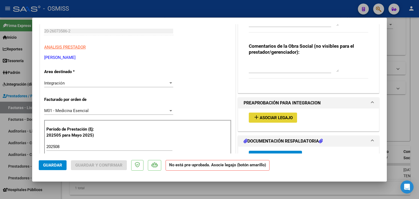
click at [271, 116] on span "Asociar Legajo" at bounding box center [276, 117] width 33 height 5
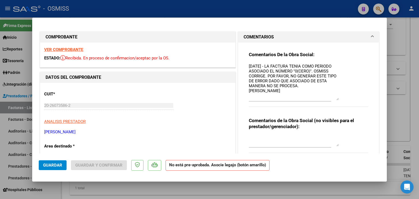
click at [249, 67] on textarea "10/09/2025 - LA FACTURA TENIA COMO PERIODO ASOCIADO EL NÚMERO "0(CERO)". OSMISS…" at bounding box center [294, 81] width 90 height 37
click at [50, 166] on span "Guardar" at bounding box center [52, 165] width 19 height 5
click at [295, 68] on textarea "BAYER MARTIN 10/09/2025 - LA FACTURA TENIA COMO PERIODO ASOCIADO EL NÚMERO "0(C…" at bounding box center [294, 81] width 90 height 37
drag, startPoint x: 276, startPoint y: 65, endPoint x: 233, endPoint y: 65, distance: 42.3
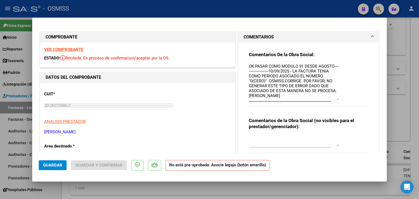
click at [253, 67] on textarea "OK PASAR COMO MODULO 91 DESDE AGOSTO----------------------10/09/2025 - LA FACTU…" at bounding box center [294, 81] width 90 height 37
type textarea "OK AL 23/9 PASAR COMO MODULO 91 DESDE AGOSTO----------------------10/09/2025 - …"
click at [49, 164] on span "Guardar" at bounding box center [52, 165] width 19 height 5
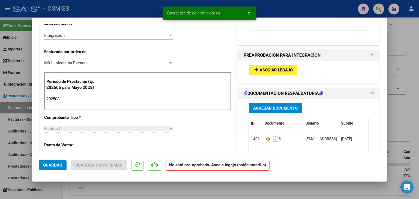
scroll to position [99, 0]
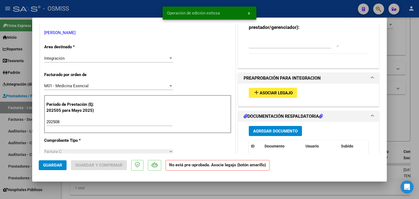
click at [285, 94] on span "Asociar Legajo" at bounding box center [276, 93] width 33 height 5
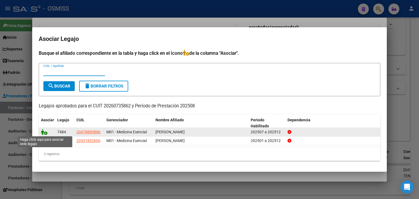
click at [45, 132] on icon at bounding box center [44, 132] width 7 height 6
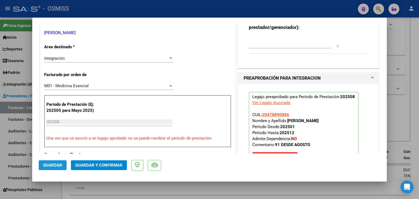
click at [56, 164] on span "Guardar" at bounding box center [52, 165] width 19 height 5
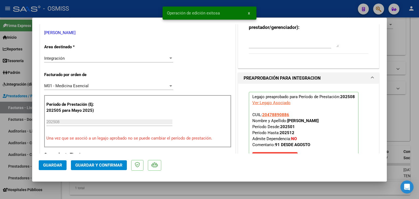
type input "$ 0,00"
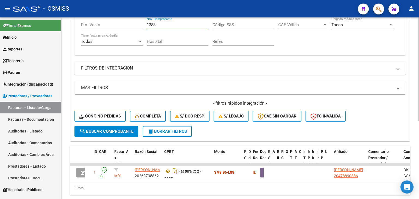
drag, startPoint x: 152, startPoint y: 26, endPoint x: 110, endPoint y: 29, distance: 42.4
click at [109, 30] on div "Comprobante Tipo Comprobante Tipo Fecha inicio – Fecha fin Fec. Comprobante Des…" at bounding box center [240, 25] width 318 height 50
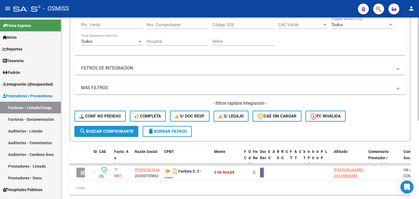
click at [117, 130] on span "search Buscar Comprobante" at bounding box center [106, 131] width 54 height 5
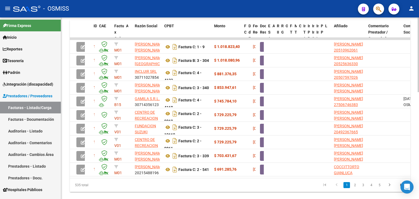
scroll to position [246, 0]
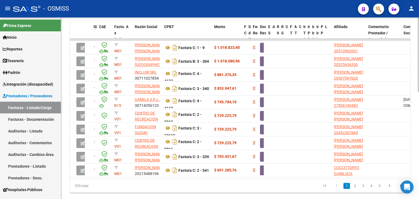
click at [419, 124] on div at bounding box center [418, 157] width 1 height 75
click at [390, 190] on icon "go to next page" at bounding box center [389, 186] width 7 height 7
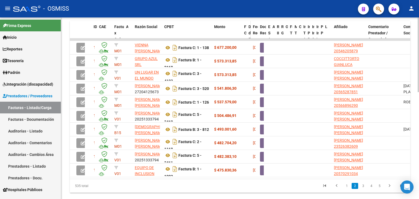
drag, startPoint x: 256, startPoint y: 35, endPoint x: 247, endPoint y: 35, distance: 9.8
click at [247, 35] on div "ID CAE Facturado x Orden De Area Razón Social CPBT Monto Fecha Cpbt Días desde …" at bounding box center [398, 36] width 656 height 30
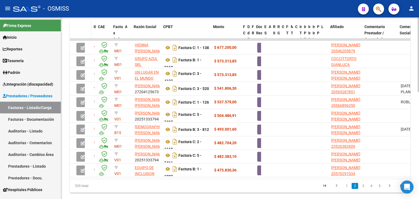
drag, startPoint x: 96, startPoint y: 34, endPoint x: 90, endPoint y: 34, distance: 5.7
click at [90, 34] on div "ID CAE Facturado x Orden De Area Razón Social CPBT Monto Fecha Cpbt Días desde …" at bounding box center [396, 36] width 653 height 30
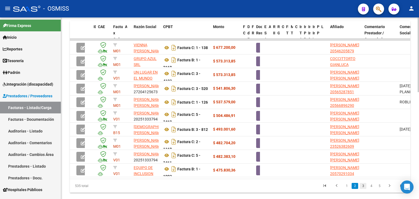
click at [366, 189] on link "3" at bounding box center [363, 186] width 7 height 6
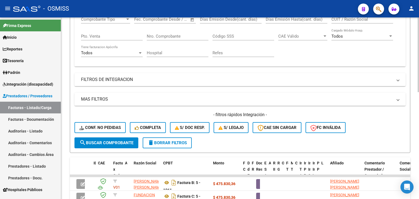
scroll to position [82, 0]
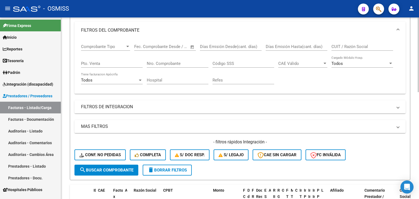
click at [192, 31] on mat-panel-title "FILTROS DEL COMPROBANTE" at bounding box center [237, 30] width 312 height 6
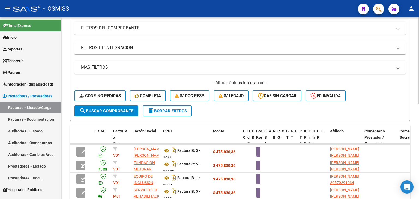
click at [118, 109] on span "search Buscar Comprobante" at bounding box center [106, 111] width 54 height 5
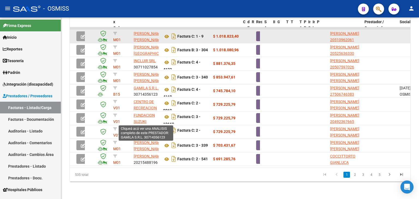
scroll to position [201, 0]
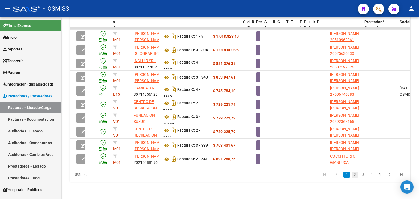
click at [353, 173] on link "2" at bounding box center [355, 175] width 7 height 6
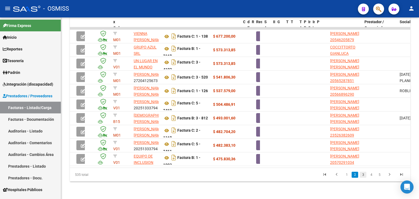
click at [364, 174] on link "3" at bounding box center [363, 175] width 7 height 6
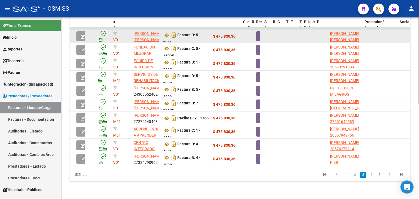
click at [76, 33] on button "button" at bounding box center [82, 36] width 13 height 10
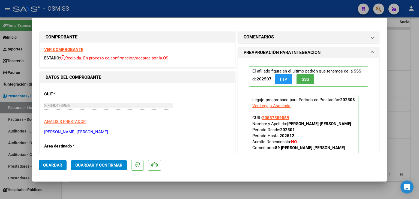
click at [80, 51] on strong "VER COMPROBANTE" at bounding box center [63, 49] width 39 height 5
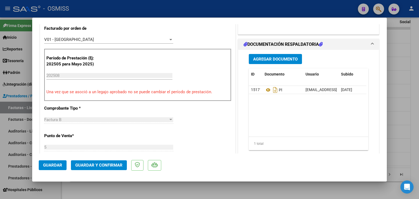
scroll to position [148, 0]
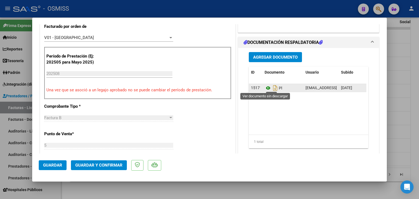
click at [267, 87] on icon at bounding box center [268, 88] width 7 height 7
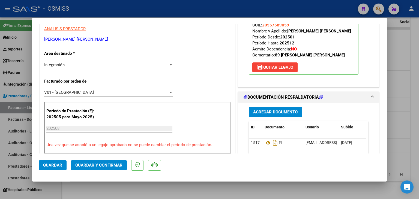
scroll to position [90, 0]
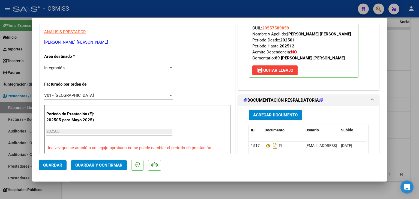
click at [110, 168] on button "Guardar y Confirmar" at bounding box center [99, 165] width 56 height 10
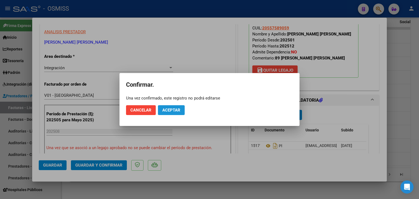
click at [180, 112] on span "Aceptar" at bounding box center [171, 110] width 18 height 5
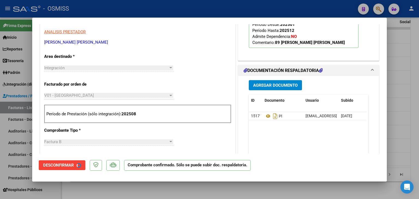
click at [222, 190] on div at bounding box center [209, 99] width 419 height 199
type input "$ 0,00"
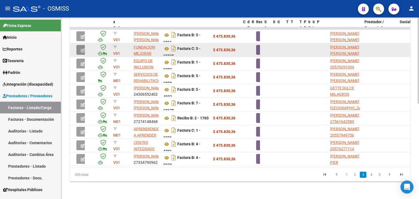
click at [80, 47] on button "button" at bounding box center [82, 50] width 13 height 10
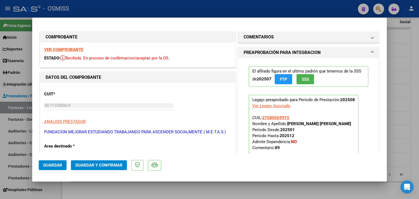
click at [74, 49] on strong "VER COMPROBANTE" at bounding box center [63, 49] width 39 height 5
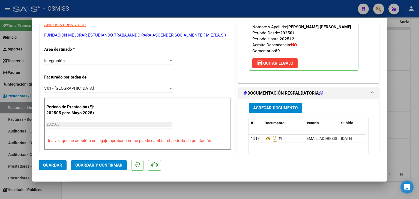
scroll to position [125, 0]
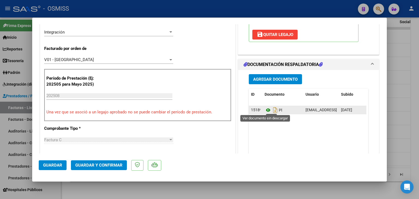
click at [266, 111] on icon at bounding box center [268, 110] width 7 height 7
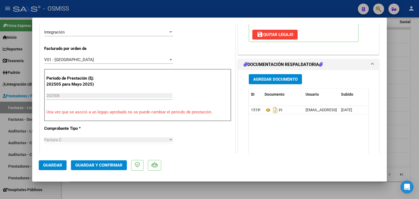
click at [111, 164] on span "Guardar y Confirmar" at bounding box center [98, 165] width 47 height 5
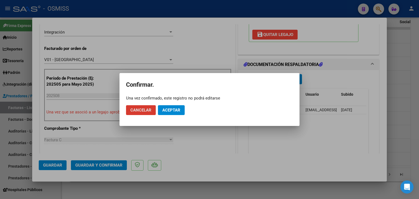
click at [179, 110] on span "Aceptar" at bounding box center [171, 110] width 18 height 5
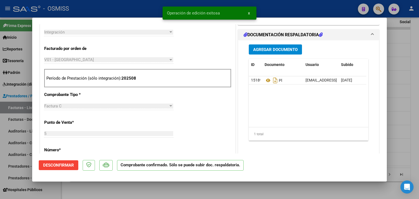
click at [180, 189] on div at bounding box center [209, 99] width 419 height 199
type input "$ 0,00"
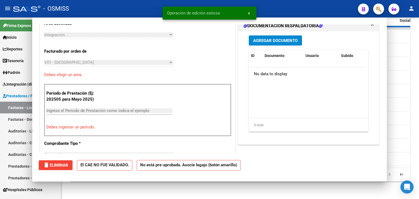
scroll to position [135, 0]
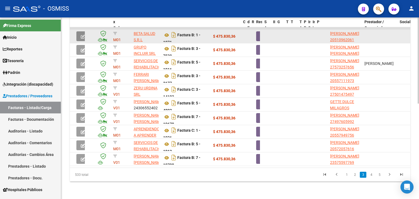
click at [82, 35] on icon "button" at bounding box center [83, 37] width 4 height 4
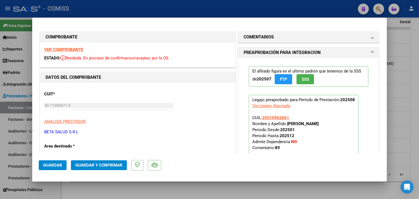
click at [80, 48] on strong "VER COMPROBANTE" at bounding box center [63, 49] width 39 height 5
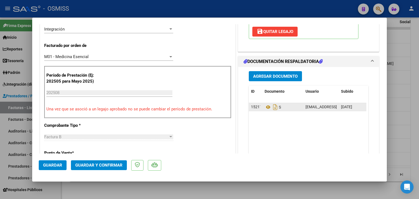
scroll to position [129, 0]
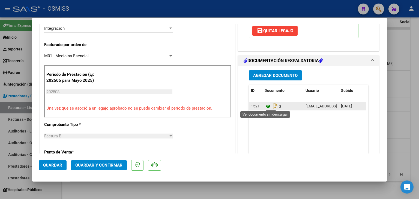
click at [265, 107] on icon at bounding box center [268, 106] width 7 height 7
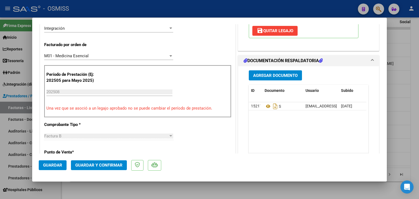
click at [117, 169] on button "Guardar y Confirmar" at bounding box center [99, 165] width 56 height 10
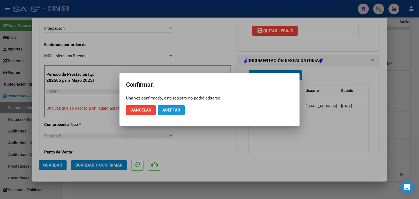
click at [176, 114] on button "Aceptar" at bounding box center [171, 110] width 27 height 10
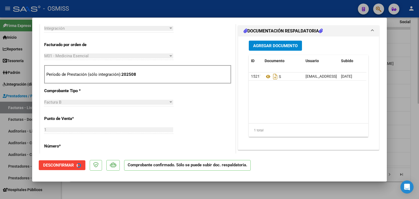
click at [166, 187] on div at bounding box center [209, 99] width 419 height 199
type input "$ 0,00"
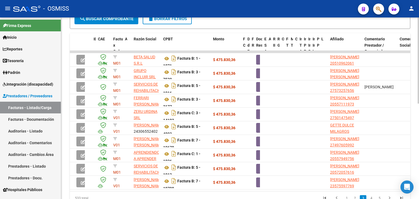
scroll to position [171, 0]
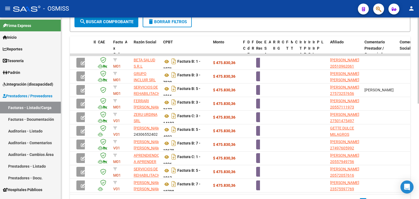
click at [417, 103] on div "Video tutorial PRESTADORES -> Listado de CPBTs Emitidos por Prestadores / Prove…" at bounding box center [240, 35] width 359 height 379
click at [125, 22] on span "search Buscar Comprobante" at bounding box center [106, 21] width 54 height 5
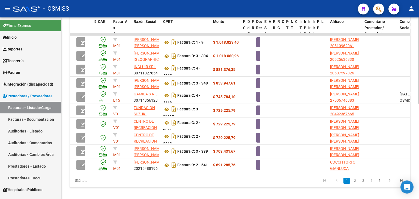
scroll to position [193, 0]
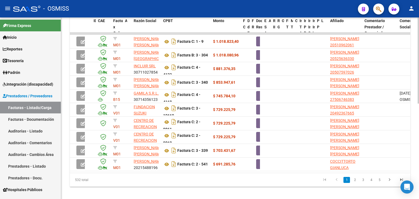
click at [419, 111] on div at bounding box center [418, 153] width 1 height 86
click at [363, 182] on link "3" at bounding box center [363, 180] width 7 height 6
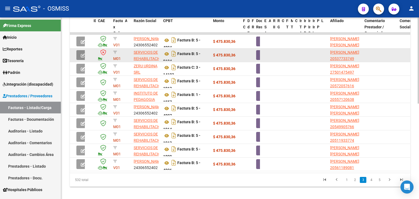
click at [81, 54] on icon "button" at bounding box center [83, 55] width 4 height 4
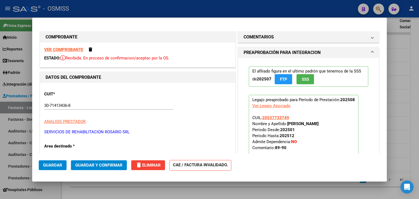
click at [49, 165] on span "Guardar" at bounding box center [52, 165] width 19 height 5
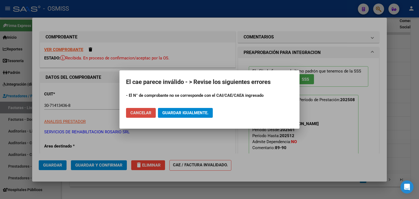
click at [147, 116] on button "Cancelar" at bounding box center [141, 113] width 30 height 10
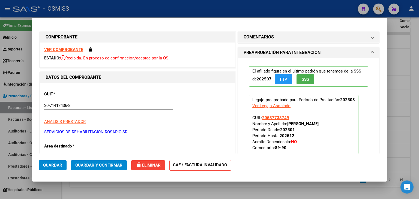
click at [73, 48] on strong "VER COMPROBANTE" at bounding box center [63, 49] width 39 height 5
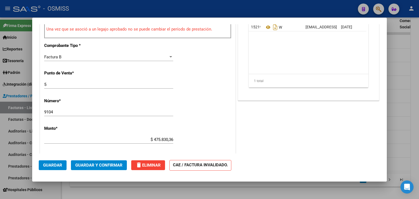
scroll to position [209, 0]
drag, startPoint x: 61, startPoint y: 110, endPoint x: 23, endPoint y: 107, distance: 37.8
click at [24, 109] on div "COMPROBANTE VER COMPROBANTE ESTADO: Recibida. En proceso de confirmacion/acepta…" at bounding box center [209, 99] width 419 height 199
type input "1904"
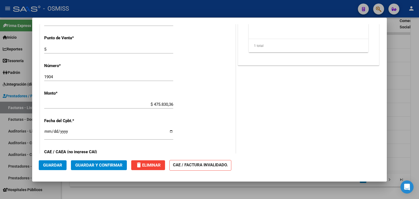
scroll to position [247, 0]
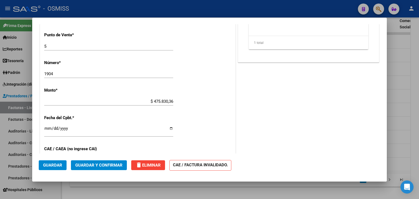
click at [45, 165] on span "Guardar" at bounding box center [52, 165] width 19 height 5
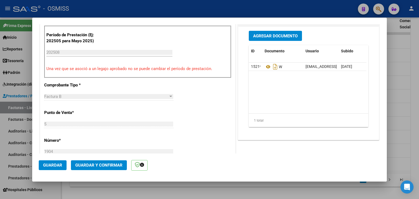
scroll to position [174, 0]
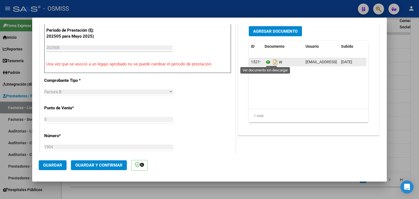
click at [265, 62] on icon at bounding box center [268, 62] width 7 height 7
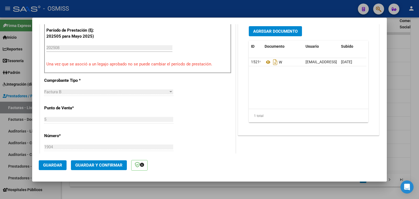
click at [88, 165] on span "Guardar y Confirmar" at bounding box center [98, 165] width 47 height 5
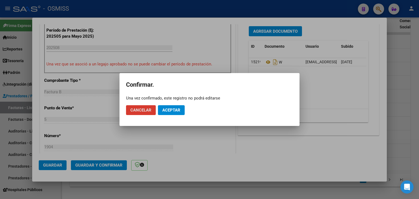
click at [177, 112] on span "Aceptar" at bounding box center [171, 110] width 18 height 5
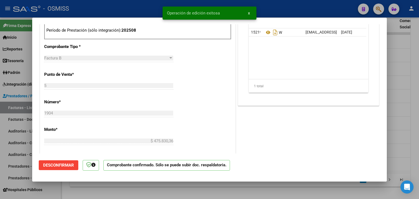
click at [165, 192] on div at bounding box center [209, 99] width 419 height 199
type input "$ 0,00"
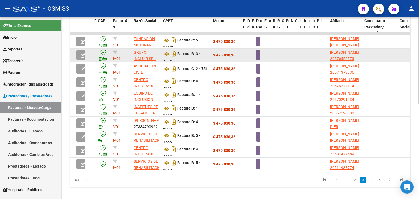
click at [80, 55] on button "button" at bounding box center [82, 55] width 13 height 10
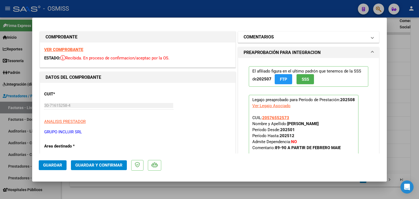
click at [297, 39] on mat-panel-title "COMENTARIOS" at bounding box center [305, 37] width 123 height 7
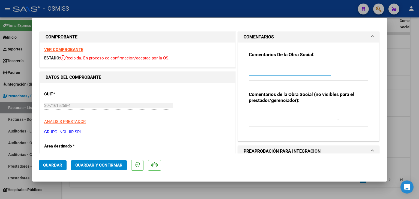
click at [295, 68] on textarea at bounding box center [294, 68] width 90 height 11
drag, startPoint x: 258, startPoint y: 69, endPoint x: 234, endPoint y: 68, distance: 24.3
type textarea "89"
click at [75, 50] on strong "VER COMPROBANTE" at bounding box center [63, 49] width 39 height 5
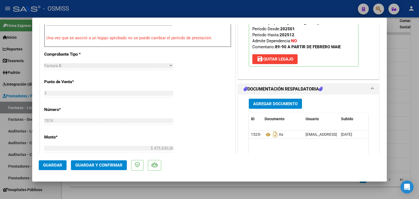
scroll to position [204, 0]
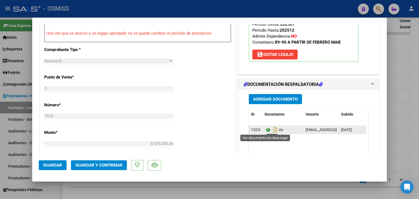
click at [267, 131] on icon at bounding box center [268, 130] width 7 height 7
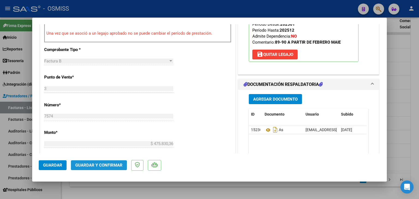
click at [93, 168] on span "Guardar y Confirmar" at bounding box center [98, 165] width 47 height 5
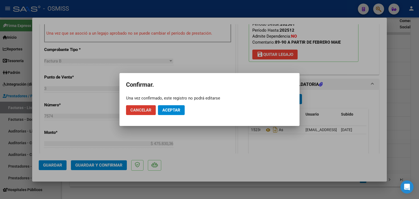
click at [174, 110] on span "Aceptar" at bounding box center [171, 110] width 18 height 5
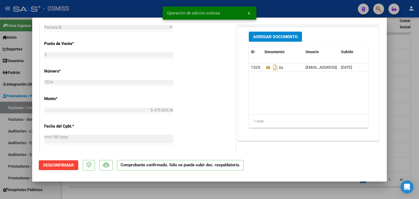
click at [188, 191] on div at bounding box center [209, 99] width 419 height 199
type input "$ 0,00"
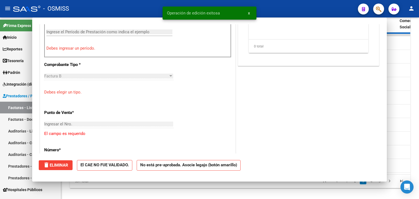
scroll to position [214, 0]
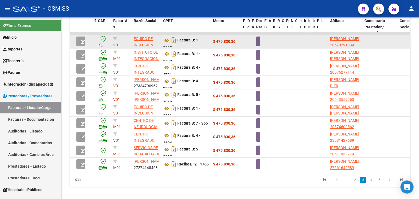
click at [82, 41] on icon "button" at bounding box center [83, 42] width 4 height 4
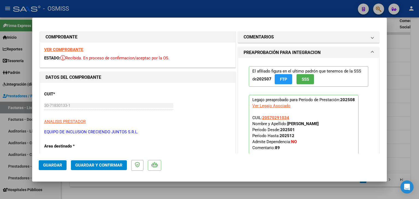
click at [77, 50] on strong "VER COMPROBANTE" at bounding box center [63, 49] width 39 height 5
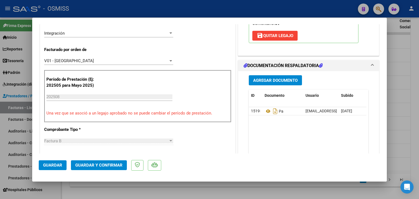
scroll to position [125, 0]
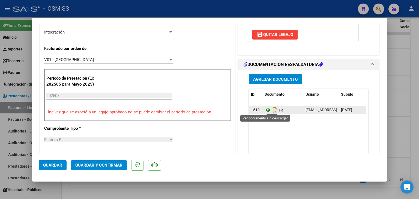
click at [266, 108] on icon at bounding box center [268, 110] width 7 height 7
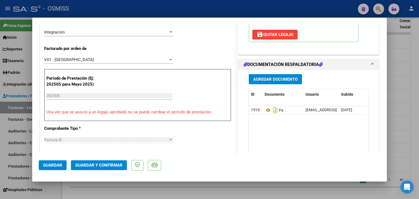
click at [104, 164] on span "Guardar y Confirmar" at bounding box center [98, 165] width 47 height 5
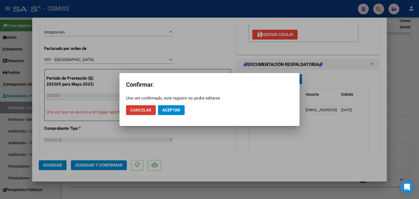
click at [177, 111] on span "Aceptar" at bounding box center [171, 110] width 18 height 5
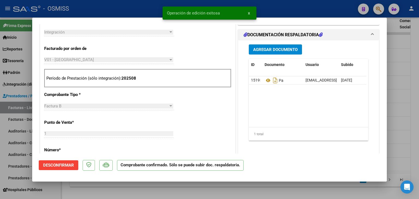
click at [182, 192] on div at bounding box center [209, 99] width 419 height 199
type input "$ 0,00"
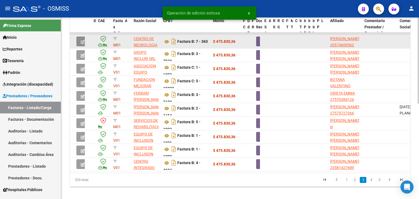
click at [81, 40] on icon "button" at bounding box center [83, 42] width 4 height 4
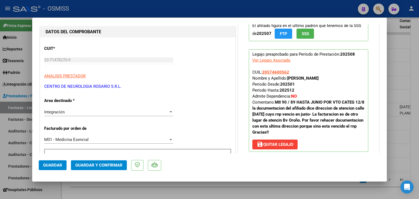
scroll to position [34, 0]
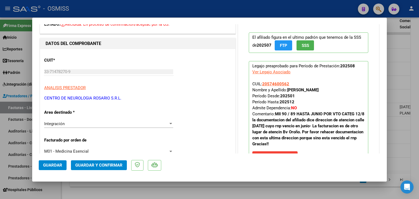
click at [224, 188] on div at bounding box center [209, 99] width 419 height 199
type input "$ 0,00"
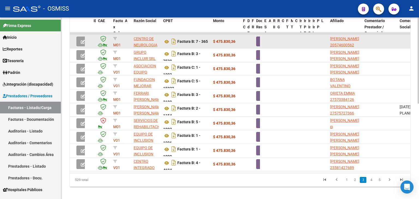
click at [83, 40] on icon "button" at bounding box center [83, 42] width 4 height 4
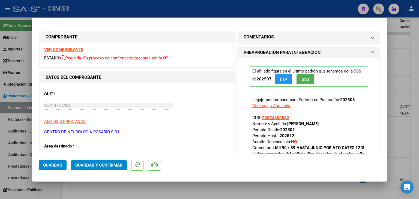
click at [80, 49] on strong "VER COMPROBANTE" at bounding box center [63, 49] width 39 height 5
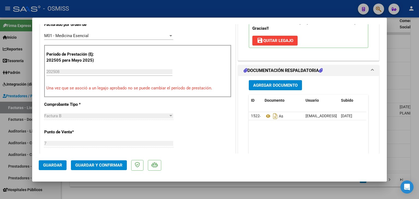
scroll to position [173, 0]
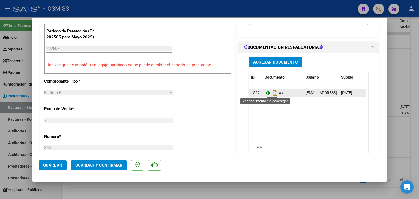
click at [266, 94] on icon at bounding box center [268, 93] width 7 height 7
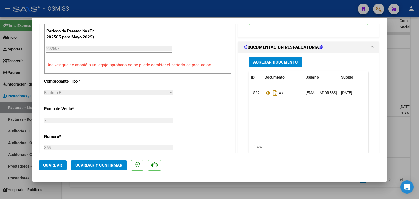
click at [110, 165] on span "Guardar y Confirmar" at bounding box center [98, 165] width 47 height 5
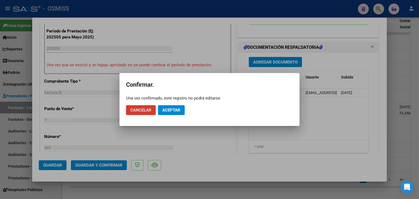
click at [176, 114] on button "Aceptar" at bounding box center [171, 110] width 27 height 10
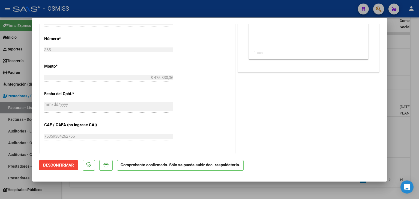
scroll to position [113, 0]
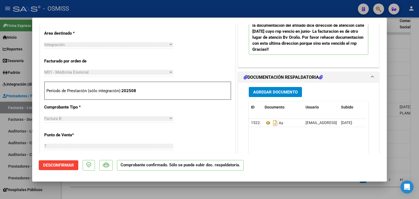
click at [382, 36] on mat-dialog-content "COMPROBANTE VER COMPROBANTE ESTADO: El comprobante fue aceptado por la obra soc…" at bounding box center [209, 89] width 355 height 130
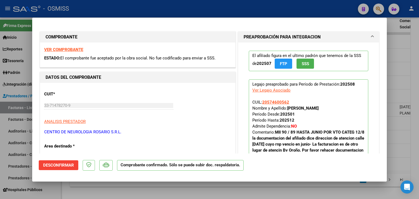
click at [366, 38] on span "PREAPROBACIÓN PARA INTEGRACION" at bounding box center [308, 37] width 128 height 7
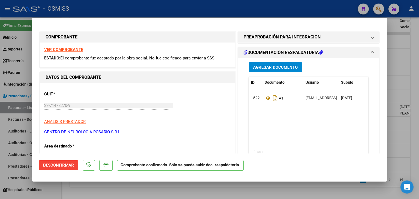
click at [71, 164] on span "Desconfirmar" at bounding box center [58, 165] width 31 height 5
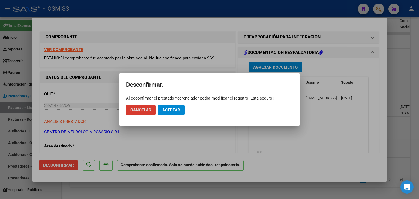
click at [175, 111] on span "Aceptar" at bounding box center [171, 110] width 18 height 5
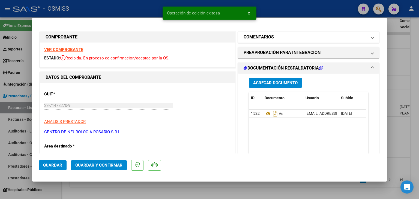
click at [306, 39] on mat-panel-title "COMENTARIOS" at bounding box center [305, 37] width 123 height 7
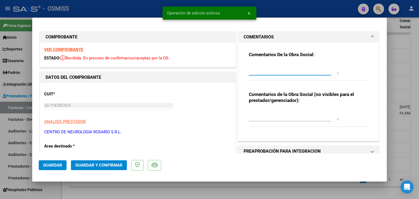
click at [288, 73] on textarea at bounding box center [294, 68] width 90 height 11
type textarea "89"
click at [110, 162] on button "Guardar y Confirmar" at bounding box center [99, 165] width 56 height 10
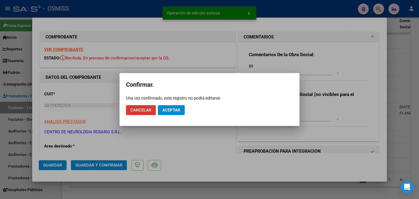
click at [170, 112] on span "Aceptar" at bounding box center [171, 110] width 18 height 5
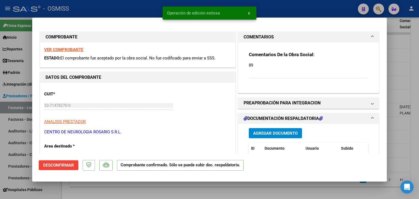
click at [243, 188] on div at bounding box center [209, 99] width 419 height 199
type input "$ 0,00"
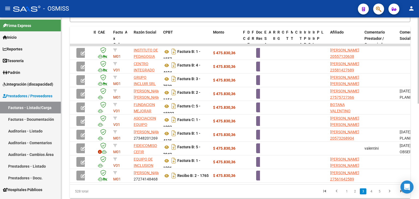
scroll to position [181, 0]
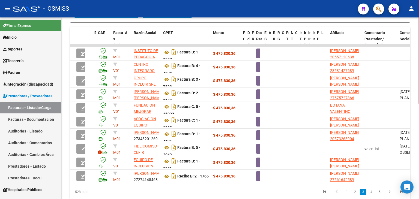
click at [419, 120] on div at bounding box center [418, 147] width 1 height 86
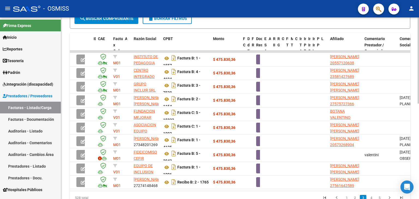
scroll to position [174, 0]
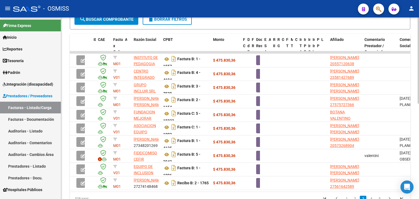
click at [419, 164] on div at bounding box center [418, 144] width 1 height 86
click at [127, 19] on span "search Buscar Comprobante" at bounding box center [106, 19] width 54 height 5
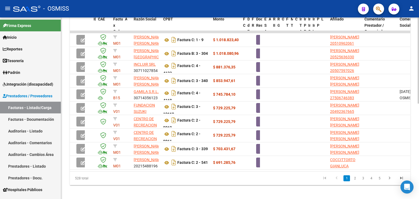
scroll to position [195, 0]
click at [419, 118] on div at bounding box center [418, 154] width 1 height 86
click at [356, 181] on link "2" at bounding box center [355, 178] width 7 height 6
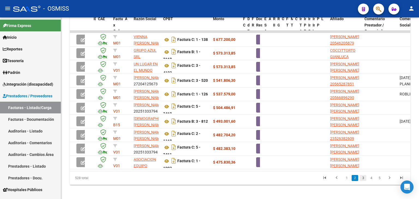
click at [362, 181] on link "3" at bounding box center [363, 178] width 7 height 6
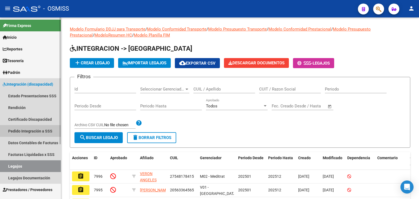
drag, startPoint x: 42, startPoint y: 130, endPoint x: 45, endPoint y: 128, distance: 4.1
click at [42, 131] on link "Pedido Integración a SSS" at bounding box center [30, 131] width 61 height 12
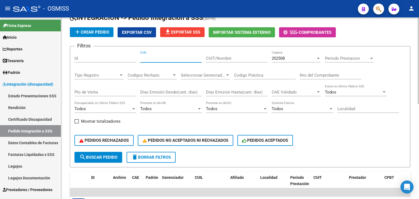
scroll to position [30, 0]
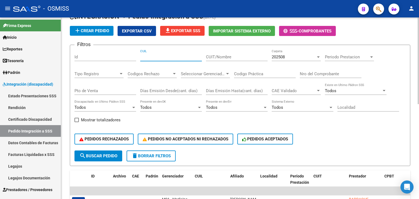
click at [419, 114] on div at bounding box center [418, 75] width 1 height 87
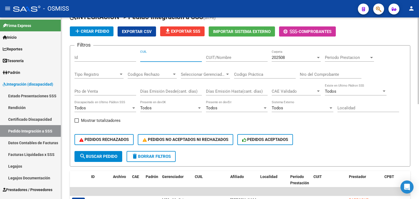
scroll to position [26, 0]
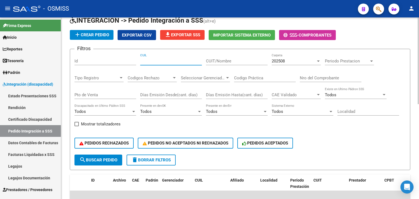
click at [413, 54] on div "DS.DEVERR: Último Archivo SSS publicado hace: 9 mins - DS.DEVOK: Último Archivo…" at bounding box center [240, 181] width 359 height 378
click at [146, 60] on input "CUIL" at bounding box center [171, 61] width 62 height 5
type input "20478890886"
click at [98, 160] on span "search Buscar Pedido" at bounding box center [98, 160] width 38 height 5
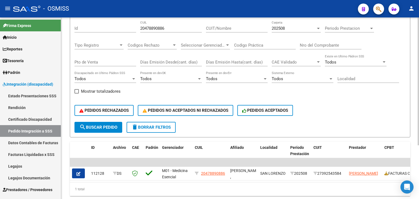
scroll to position [69, 0]
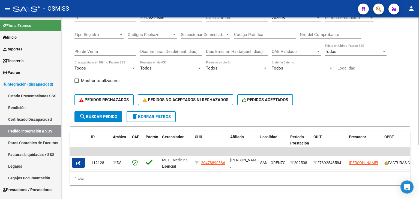
click at [419, 90] on div at bounding box center [418, 132] width 1 height 128
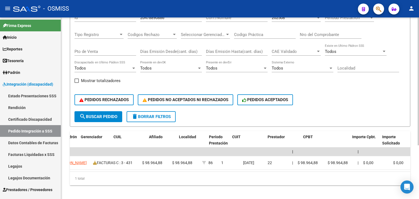
scroll to position [0, 0]
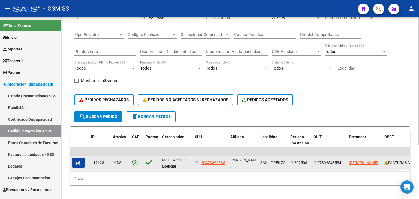
click at [79, 161] on icon "button" at bounding box center [78, 163] width 4 height 4
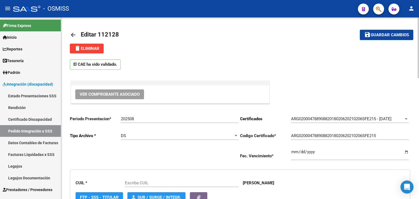
type input "20478890886"
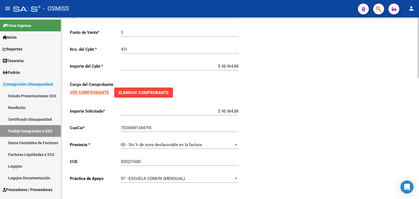
scroll to position [361, 0]
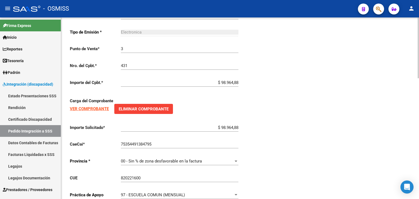
click at [419, 146] on div at bounding box center [418, 162] width 1 height 61
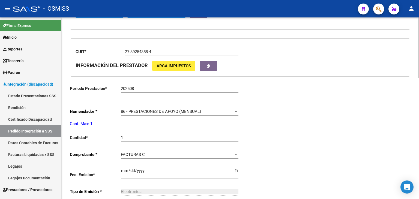
scroll to position [184, 0]
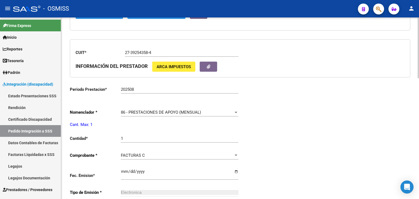
click at [418, 83] on div at bounding box center [418, 109] width 1 height 61
click at [180, 110] on span "86 - PRESTACIONES DE APOYO (MENSUAL)" at bounding box center [161, 112] width 80 height 5
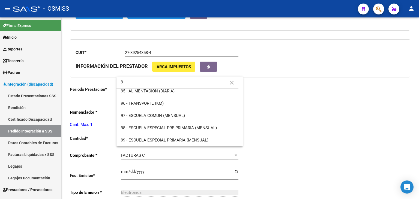
scroll to position [0, 0]
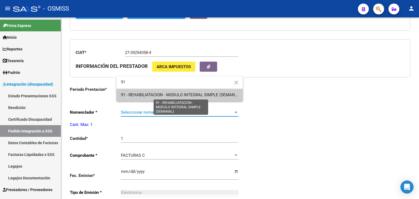
type input "91"
click at [188, 93] on span "91 - REHABILIATACION - MODULO INTEGRAL SIMPLE (SEMANAL)" at bounding box center [181, 94] width 120 height 5
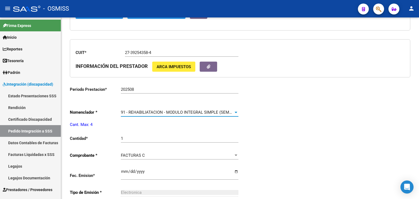
click at [135, 139] on input "1" at bounding box center [180, 138] width 118 height 5
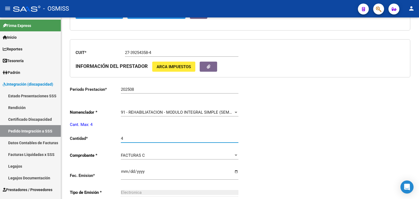
type input "4"
click at [325, 128] on div "Periodo Presentacion * 202508 Ingresar el Periodo Tipo Archivo * DS Seleccionar…" at bounding box center [240, 129] width 340 height 403
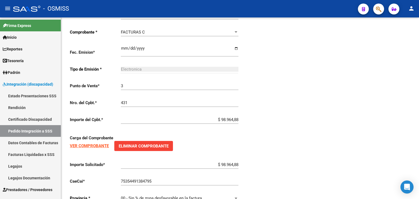
scroll to position [327, 0]
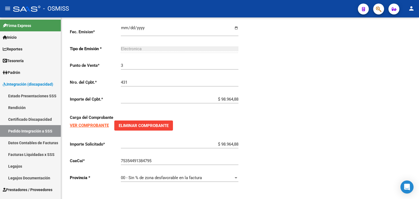
click at [419, 157] on div at bounding box center [418, 166] width 1 height 65
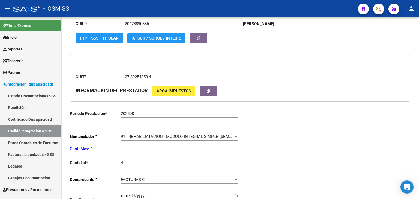
click at [417, 77] on div "arrow_back Editar 112128 save Guardar cambios delete Eliminar El CAE ha sido va…" at bounding box center [240, 113] width 359 height 510
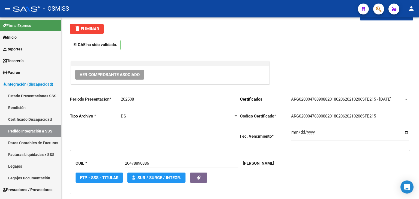
scroll to position [0, 0]
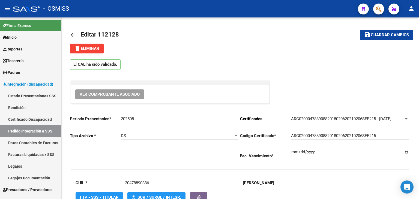
click at [419, 17] on div at bounding box center [418, 49] width 1 height 65
click at [393, 33] on span "Guardar cambios" at bounding box center [390, 35] width 38 height 5
click at [131, 183] on input "20478890886" at bounding box center [181, 183] width 113 height 5
click at [48, 130] on link "Pedido Integración a SSS" at bounding box center [30, 131] width 61 height 12
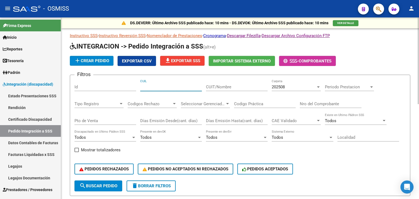
paste input "20478890886"
type input "20478890886"
click at [102, 185] on span "search Buscar Pedido" at bounding box center [98, 186] width 38 height 5
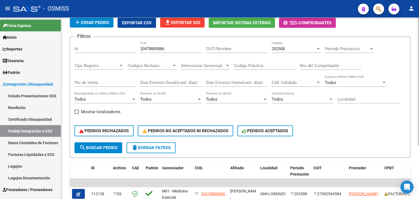
scroll to position [76, 0]
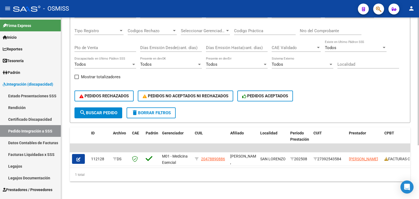
click at [419, 114] on div at bounding box center [418, 135] width 1 height 128
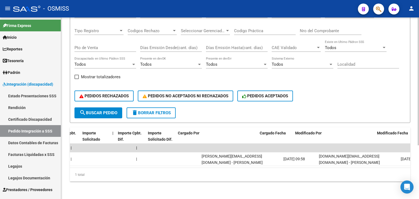
scroll to position [0, 537]
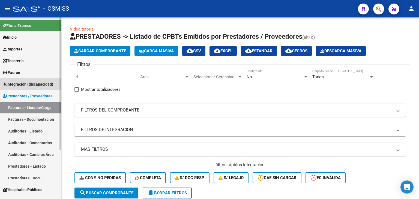
click at [49, 83] on span "Integración (discapacidad)" at bounding box center [28, 84] width 50 height 6
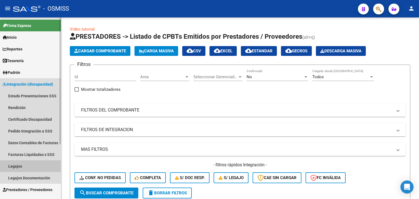
click at [25, 164] on link "Legajos" at bounding box center [30, 166] width 61 height 12
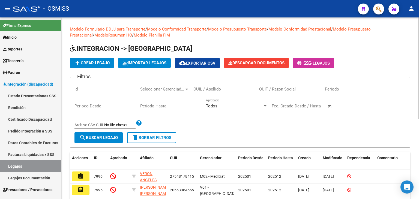
click at [200, 91] on input "CUIL / Apellido" at bounding box center [224, 89] width 62 height 5
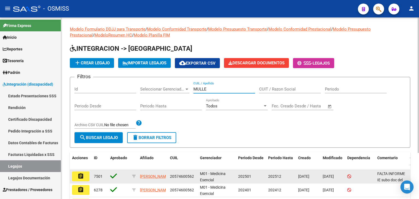
type input "MULLE"
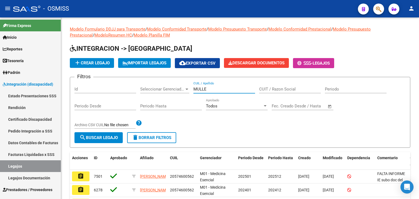
click at [83, 180] on button "assignment" at bounding box center [80, 177] width 17 height 10
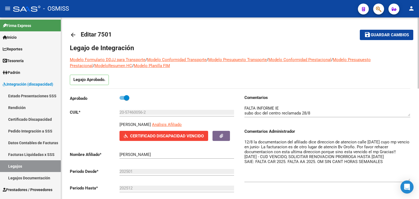
drag, startPoint x: 407, startPoint y: 149, endPoint x: 419, endPoint y: 180, distance: 33.7
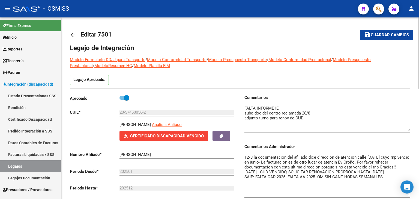
drag, startPoint x: 408, startPoint y: 115, endPoint x: 413, endPoint y: 130, distance: 16.1
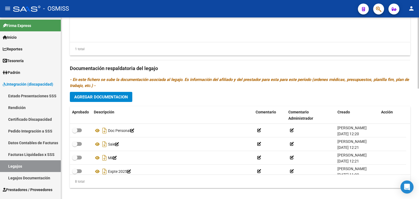
scroll to position [282, 0]
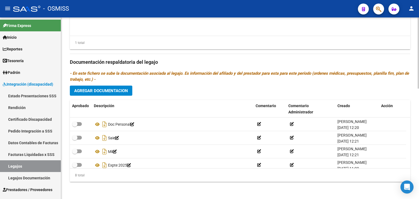
click at [419, 183] on div at bounding box center [418, 163] width 1 height 71
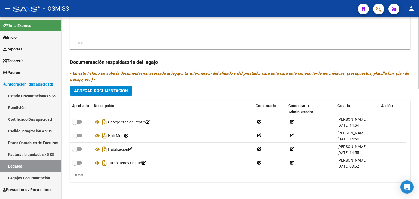
scroll to position [60, 0]
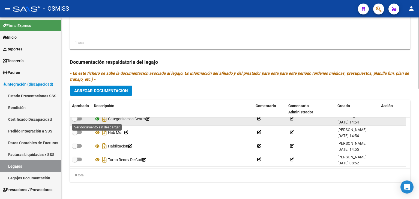
click at [96, 119] on icon at bounding box center [97, 119] width 7 height 7
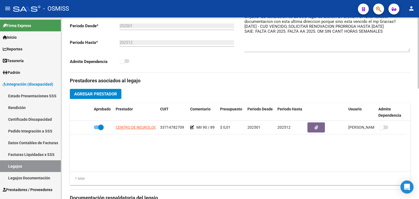
click at [419, 100] on div at bounding box center [418, 109] width 1 height 71
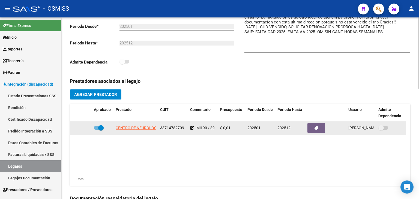
click at [193, 127] on icon at bounding box center [192, 128] width 4 height 4
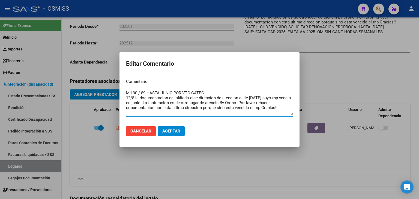
drag, startPoint x: 245, startPoint y: 103, endPoint x: 220, endPoint y: 100, distance: 25.6
click at [221, 100] on textarea "MII 90 / 89 HASTA JUNIO POR VTO CATEG 12/8 la documentacion del afiliado dice d…" at bounding box center [209, 103] width 167 height 26
click at [278, 113] on textarea "MII 90 / 89 HASTA JUNIO POR VTO CATEG 12/8 la documentacion del afiliado dice d…" at bounding box center [209, 103] width 167 height 26
drag, startPoint x: 277, startPoint y: 109, endPoint x: 147, endPoint y: 93, distance: 130.8
click at [147, 93] on textarea "MII 90 / 89 HASTA JUNIO POR VTO CATEG 12/8 la documentacion del afiliado dice d…" at bounding box center [209, 103] width 167 height 26
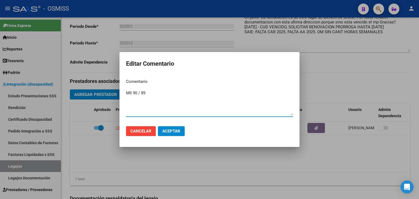
type textarea "MII 90 / 89"
click at [177, 127] on button "Aceptar" at bounding box center [171, 131] width 27 height 10
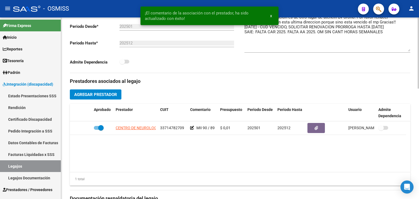
click at [418, 60] on div at bounding box center [418, 108] width 1 height 182
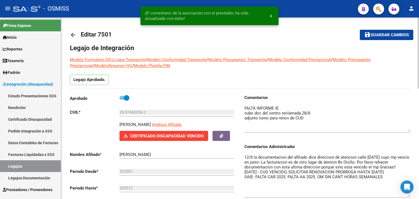
drag, startPoint x: 246, startPoint y: 156, endPoint x: 251, endPoint y: 154, distance: 5.8
click at [246, 156] on textarea "12/8 la documentacion del afiliado dice direccion de atencion calle [DATE] cuyo…" at bounding box center [327, 175] width 166 height 42
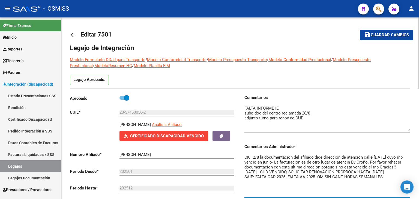
type textarea "OK 12/8 la documentacion del afiliado dice direccion de atencion calle [DATE] c…"
click at [386, 35] on span "Guardar cambios" at bounding box center [390, 35] width 38 height 5
